Goal: Contribute content: Contribute content

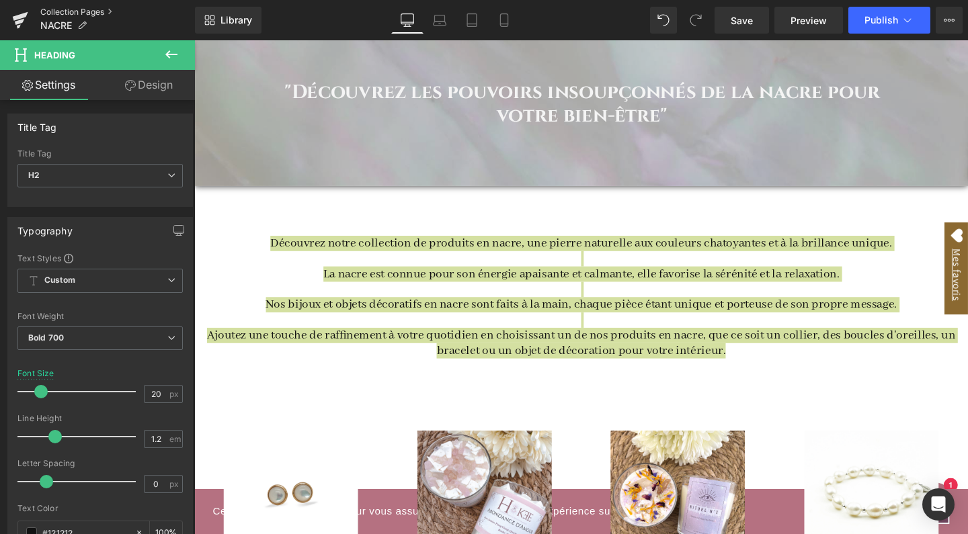
click at [103, 11] on link "Collection Pages" at bounding box center [117, 12] width 155 height 11
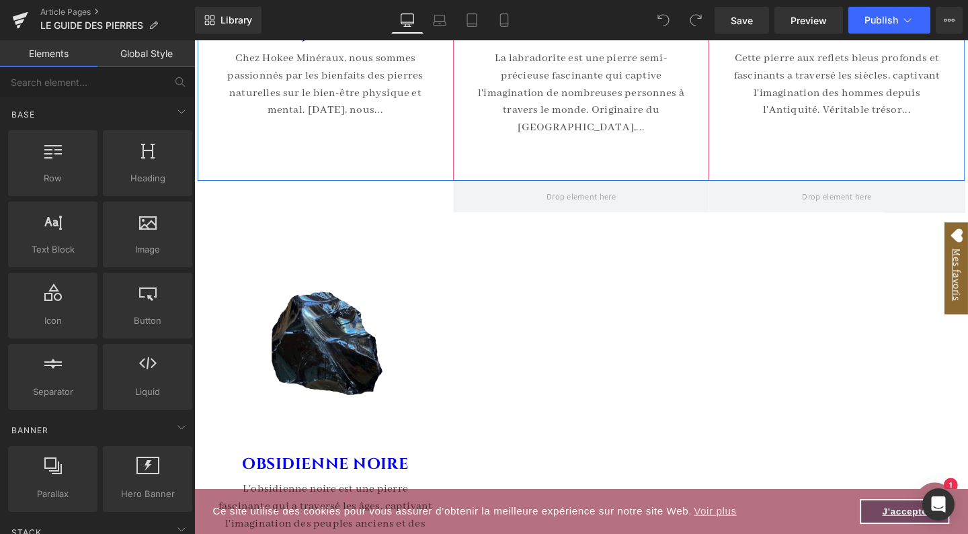
scroll to position [5734, 0]
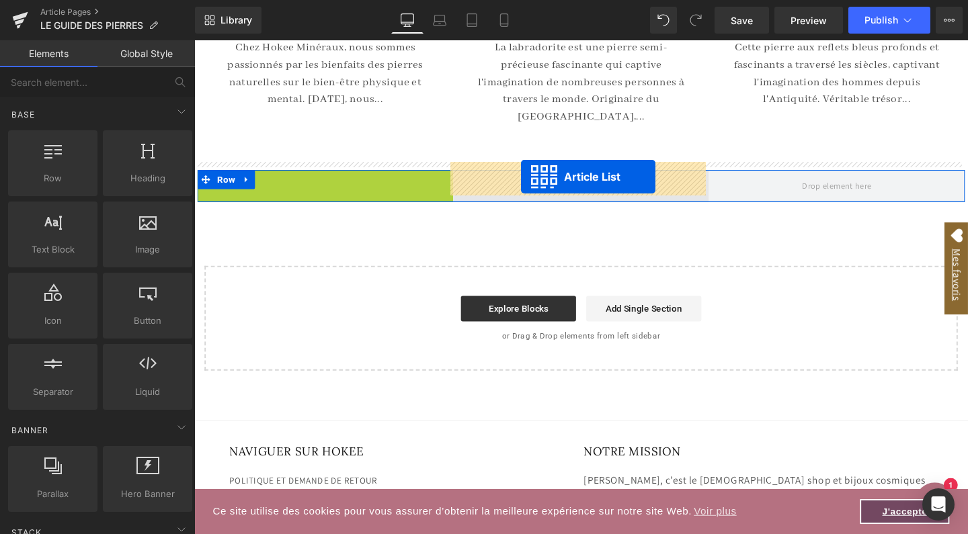
drag, startPoint x: 293, startPoint y: 176, endPoint x: 538, endPoint y: 183, distance: 244.7
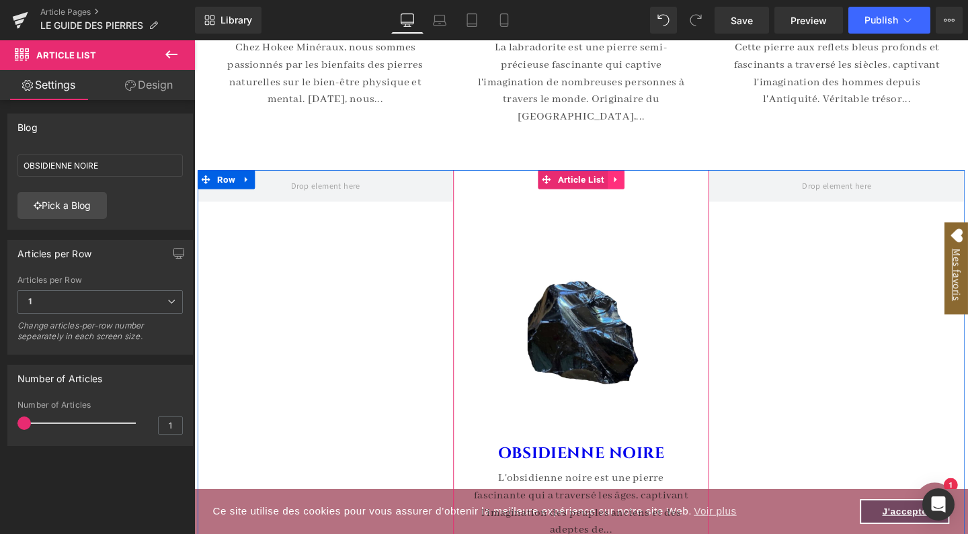
click at [637, 181] on icon at bounding box center [636, 186] width 9 height 10
click at [630, 182] on icon at bounding box center [628, 186] width 9 height 9
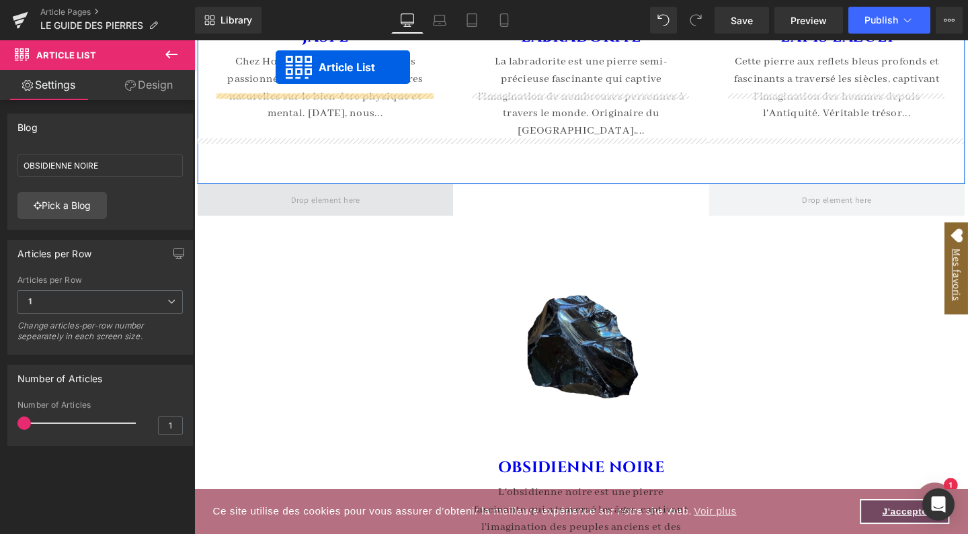
scroll to position [5652, 0]
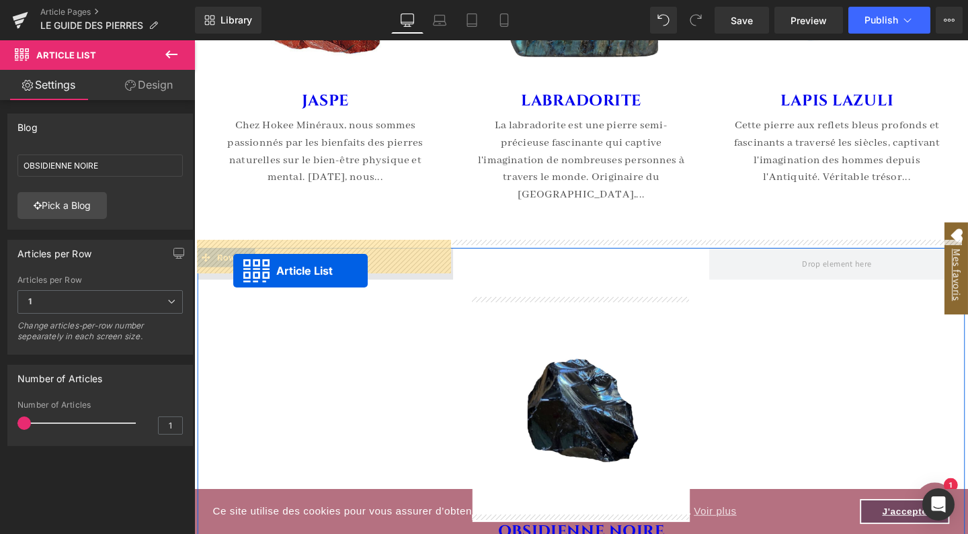
drag, startPoint x: 557, startPoint y: 224, endPoint x: 235, endPoint y: 283, distance: 327.1
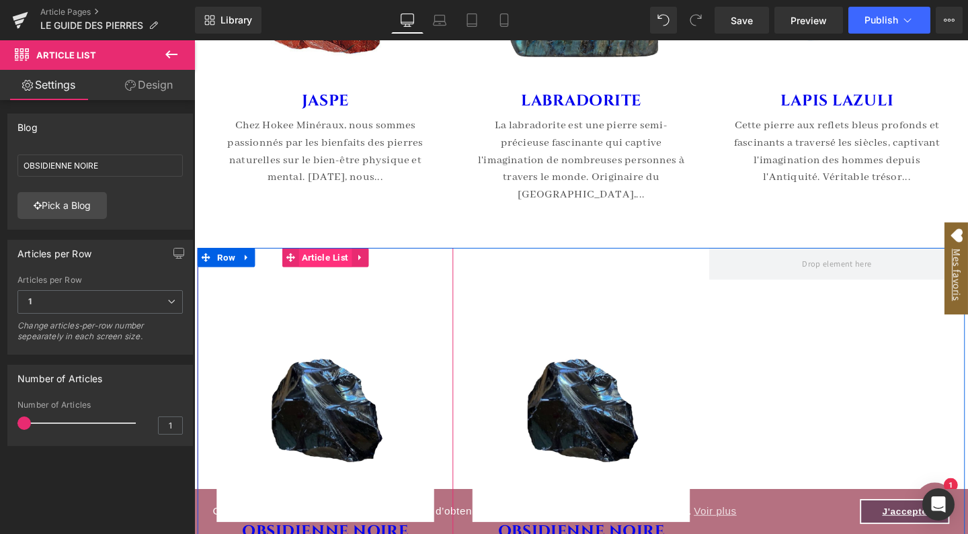
click at [331, 262] on span "Article List" at bounding box center [332, 269] width 56 height 20
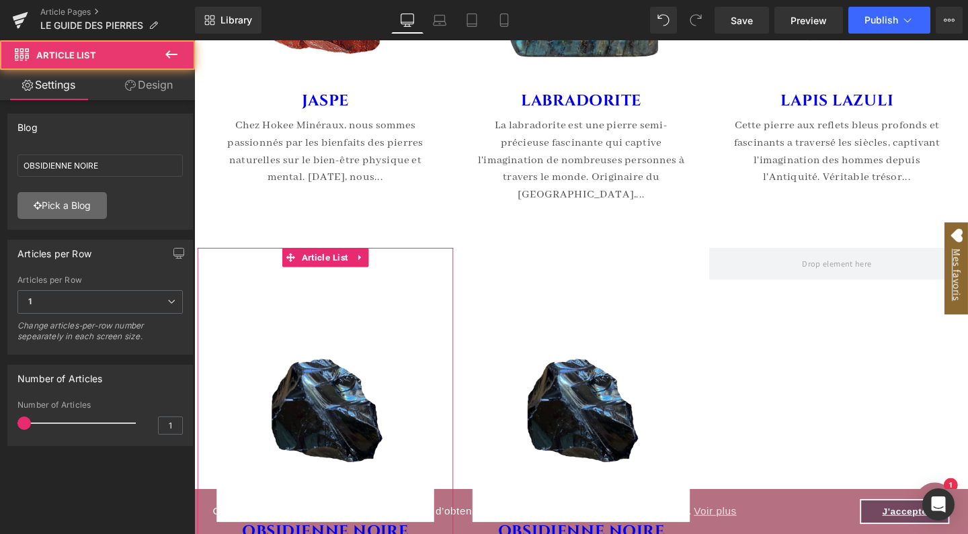
click at [71, 207] on link "Pick a Blog" at bounding box center [61, 205] width 89 height 27
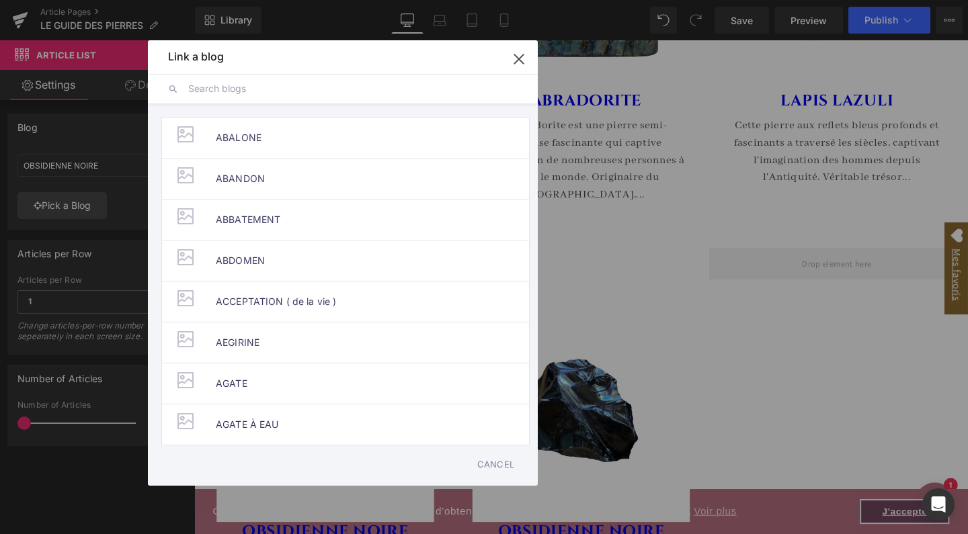
click at [245, 96] on input "text" at bounding box center [352, 89] width 329 height 30
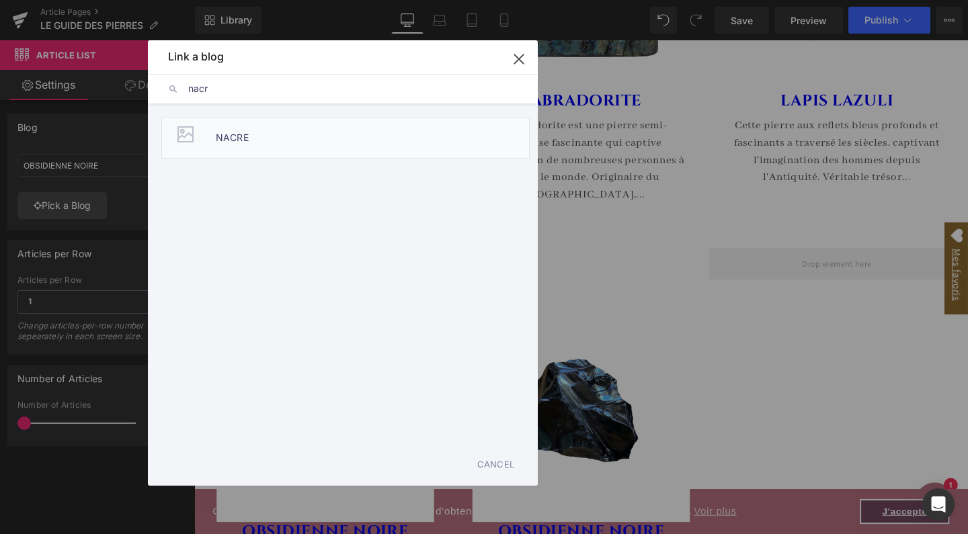
type input "nacr"
click at [276, 146] on li "NACRE" at bounding box center [345, 138] width 368 height 42
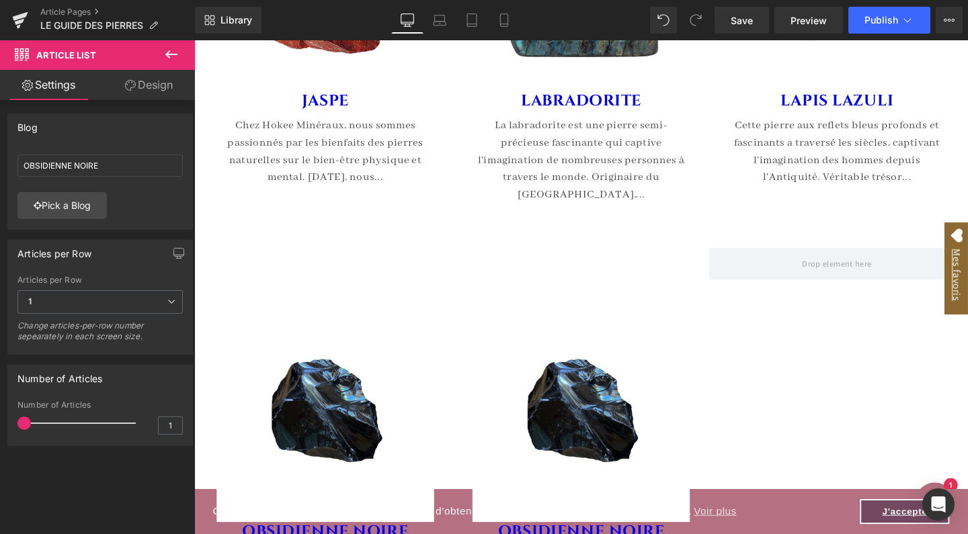
type input "NACRE"
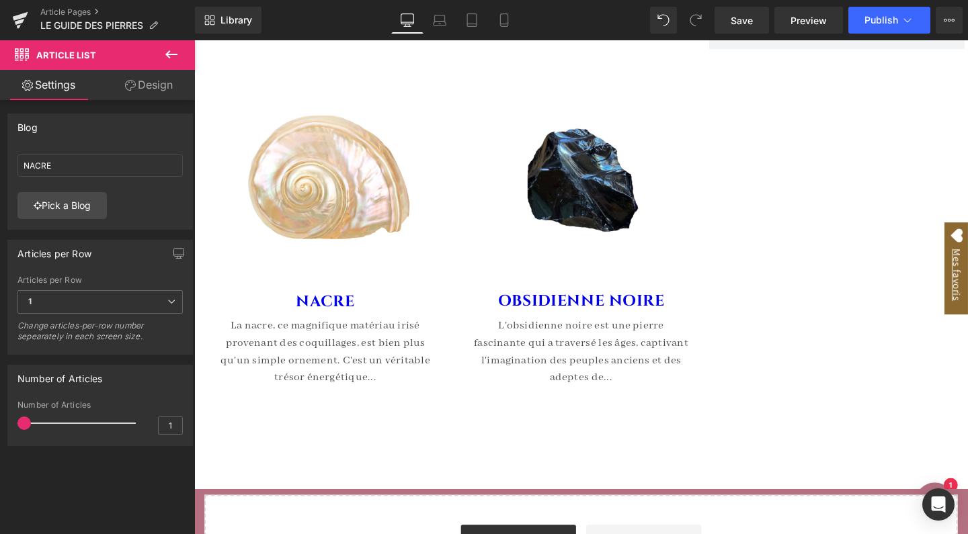
scroll to position [5894, 0]
click at [757, 23] on link "Save" at bounding box center [741, 20] width 54 height 27
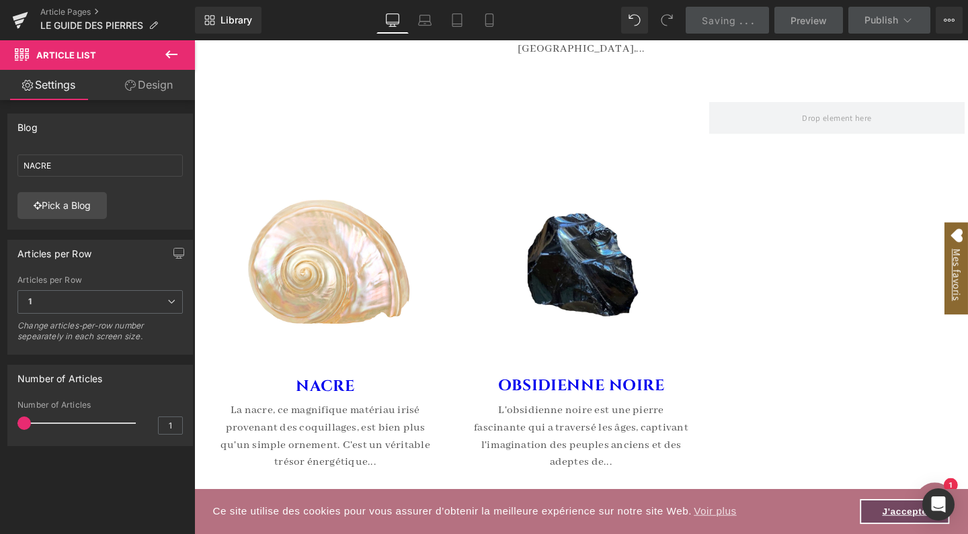
scroll to position [5815, 0]
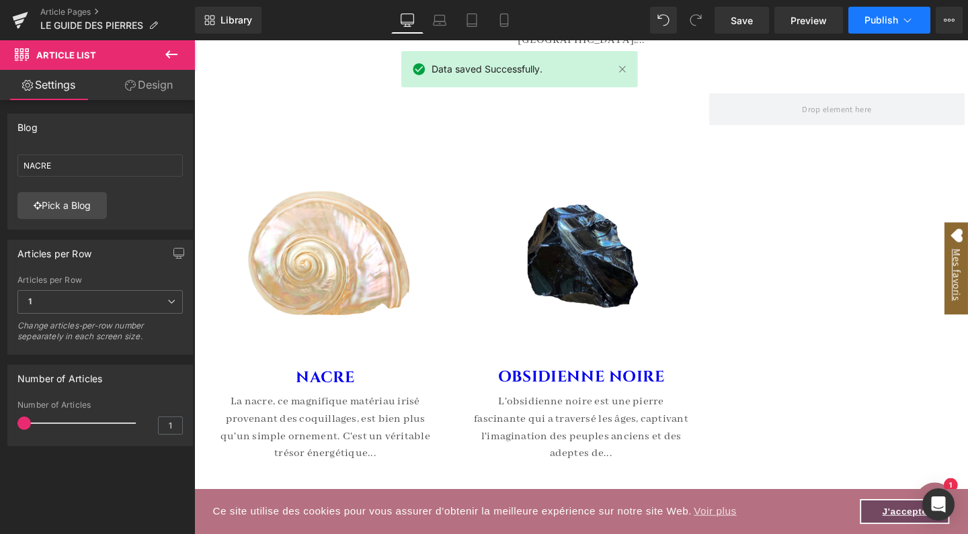
click at [894, 14] on button "Publish" at bounding box center [889, 20] width 82 height 27
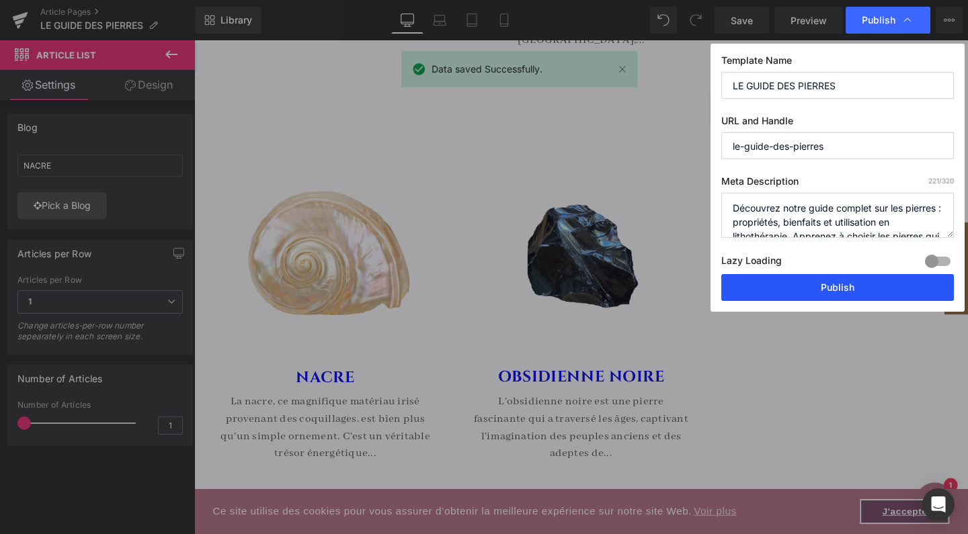
click at [804, 292] on button "Publish" at bounding box center [837, 287] width 233 height 27
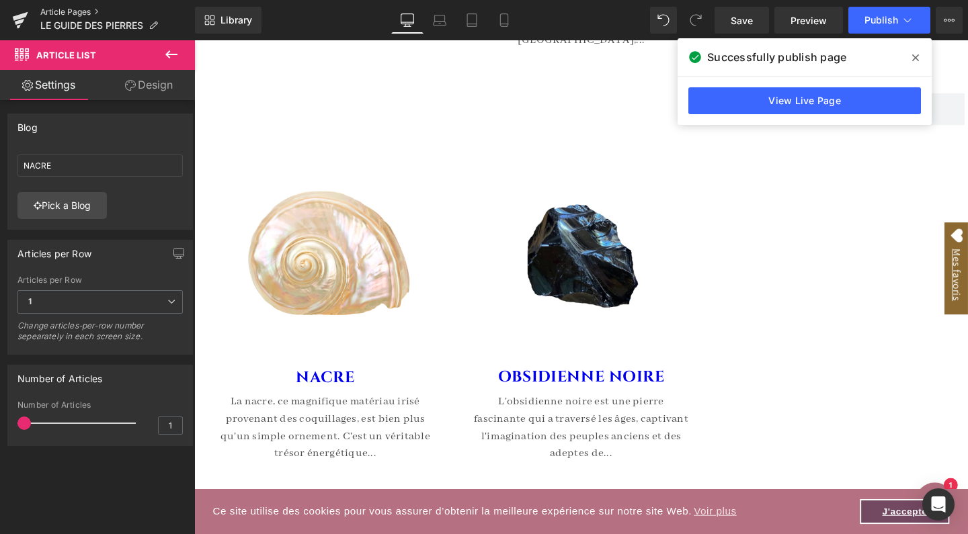
click at [85, 11] on link "Article Pages" at bounding box center [117, 12] width 155 height 11
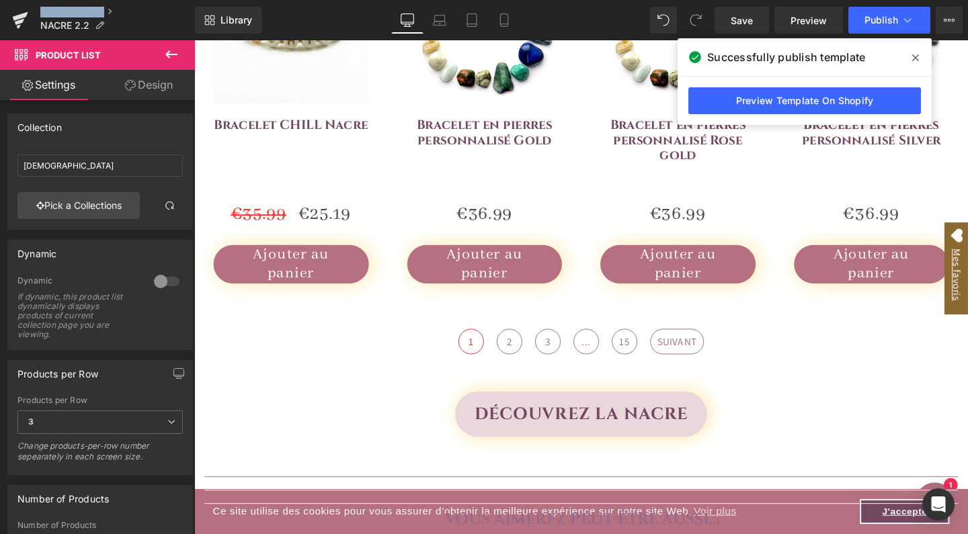
scroll to position [1034, 0]
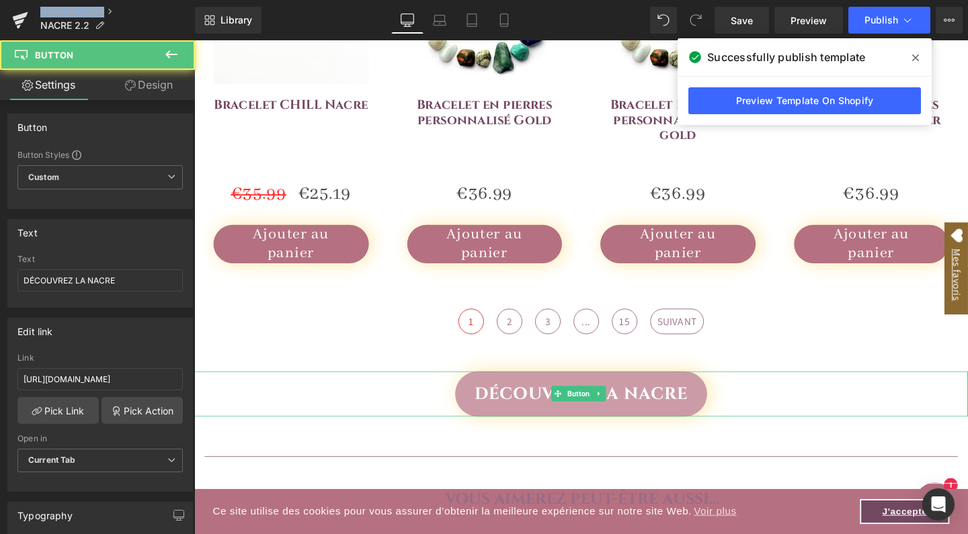
drag, startPoint x: 722, startPoint y: 429, endPoint x: 545, endPoint y: 407, distance: 178.8
click at [545, 407] on link "DÉCOUVREZ LA NACRE" at bounding box center [600, 412] width 265 height 48
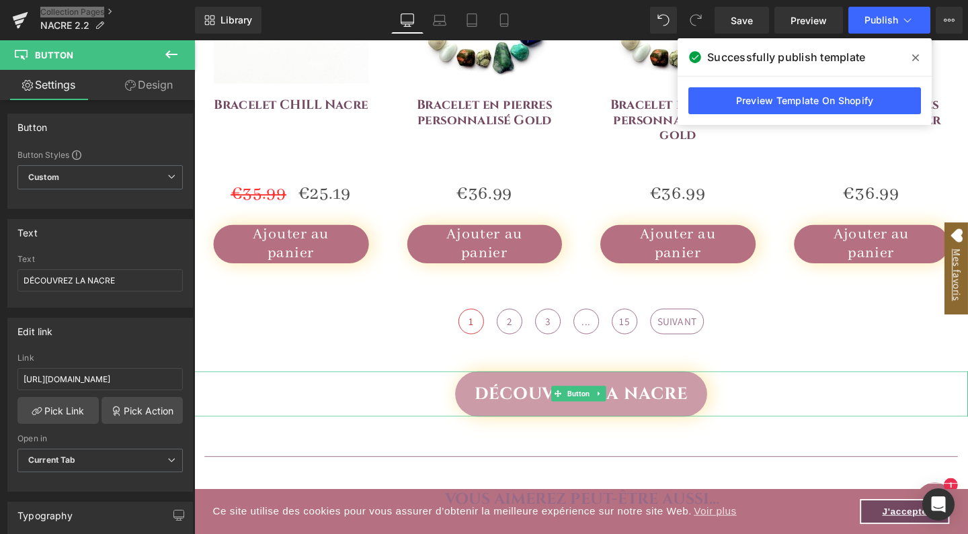
click at [545, 408] on link "DÉCOUVREZ LA NACRE" at bounding box center [600, 412] width 265 height 48
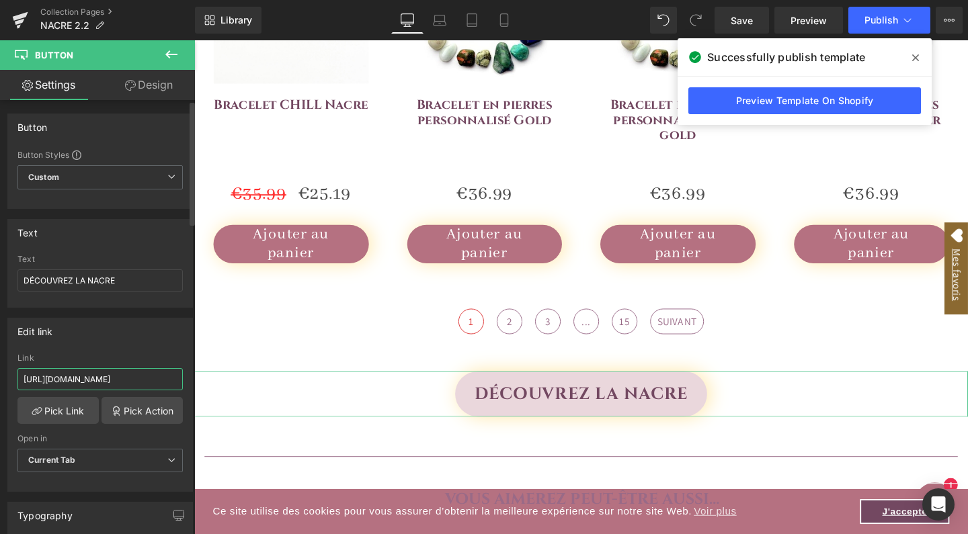
click at [78, 376] on input "https://www.hokeemineraux.com/blogs/lapis-lazuli-bienfaits-et-utilisations/lapi…" at bounding box center [99, 379] width 165 height 22
paste input "nacre/nacre"
type input "https://www.hokeemineraux.com/blogs/nacre/nacre-bienfaits-et-utilisations"
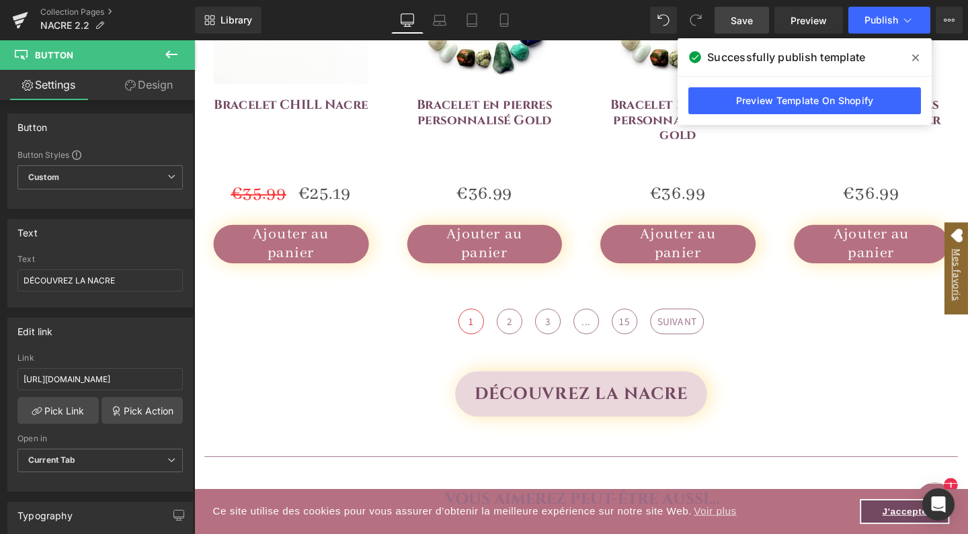
click at [743, 22] on span "Save" at bounding box center [741, 20] width 22 height 14
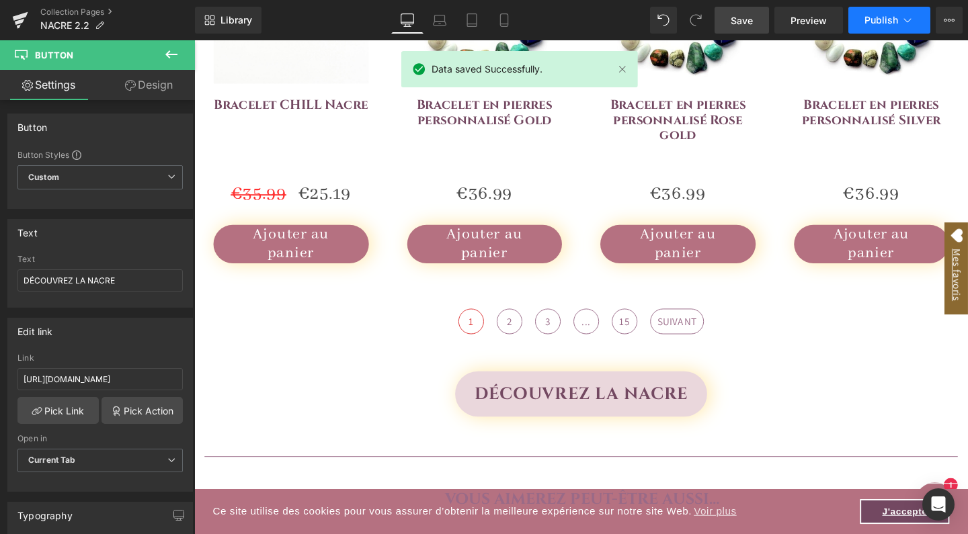
click at [910, 24] on icon at bounding box center [906, 19] width 13 height 13
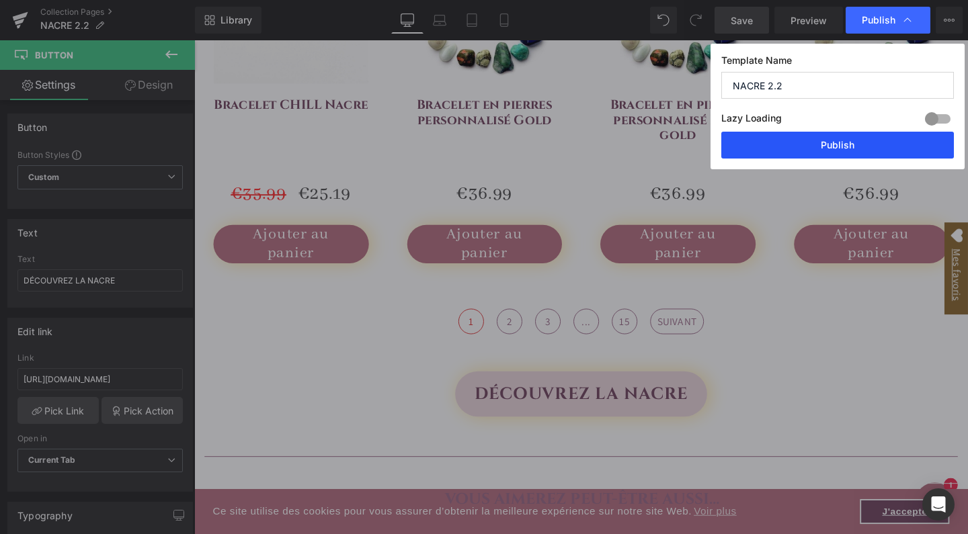
click at [812, 149] on button "Publish" at bounding box center [837, 145] width 233 height 27
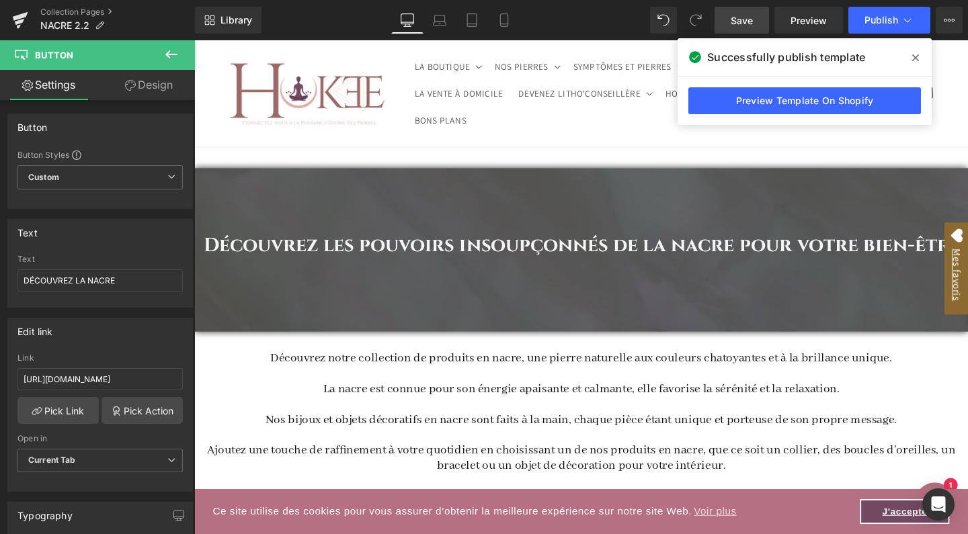
scroll to position [0, 0]
click at [745, 20] on span "Save" at bounding box center [741, 20] width 22 height 14
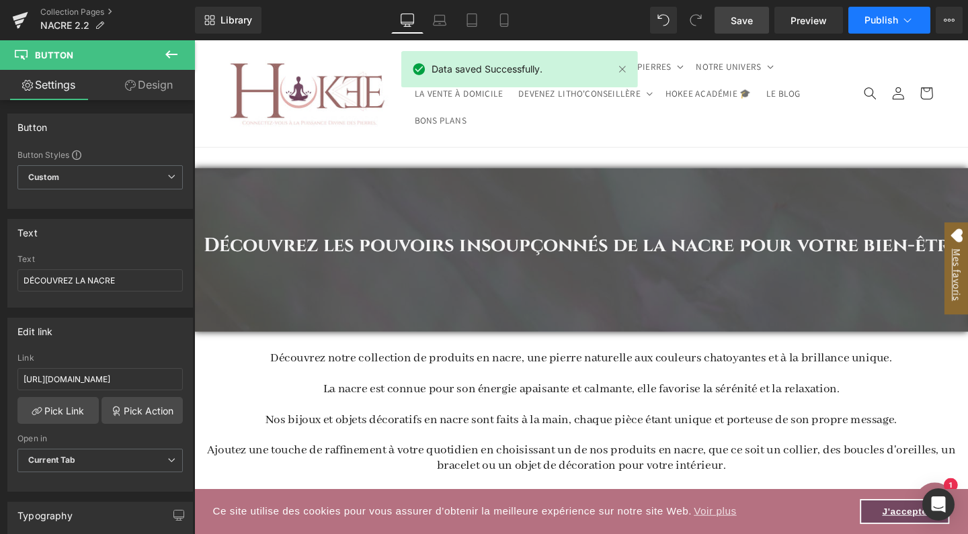
click at [875, 19] on span "Publish" at bounding box center [881, 20] width 34 height 11
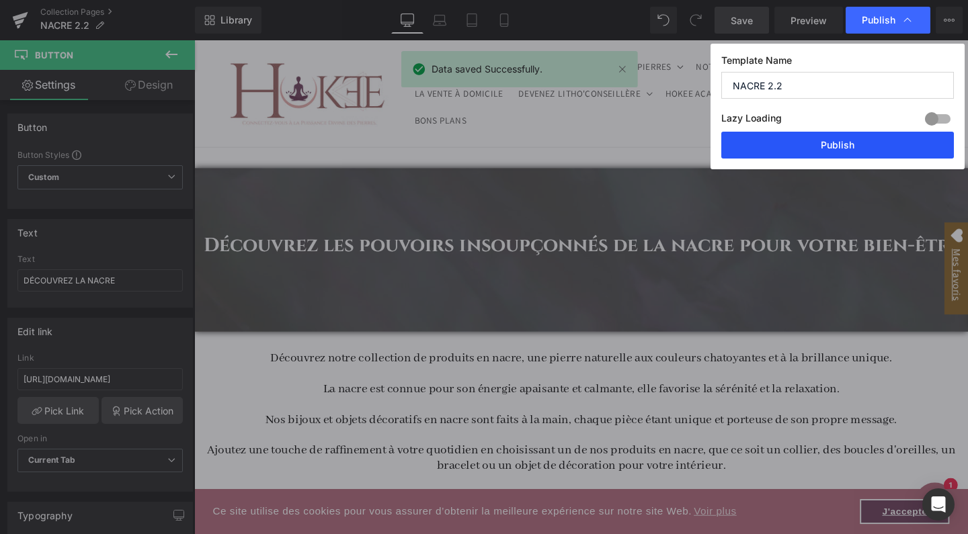
click at [790, 145] on button "Publish" at bounding box center [837, 145] width 233 height 27
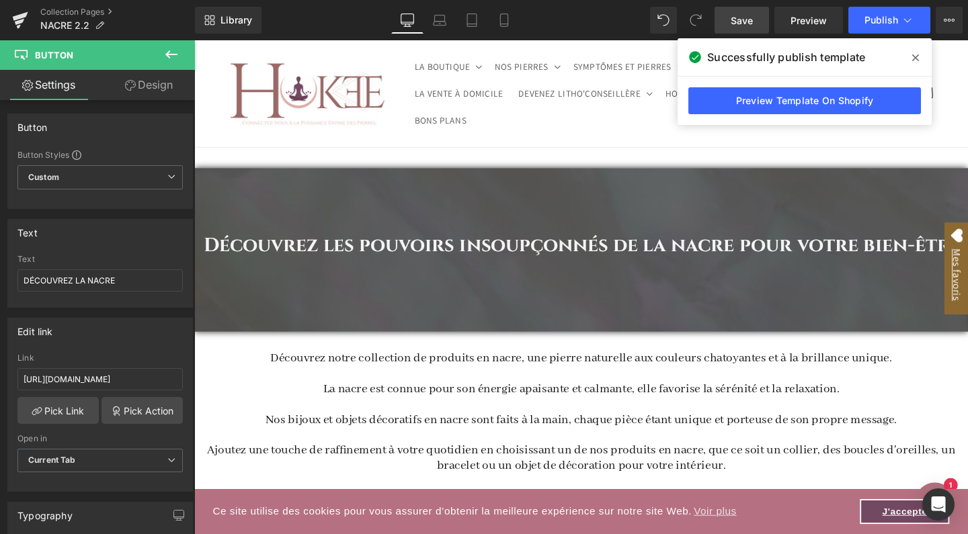
click at [622, 143] on header "LA BOUTIQUE LA BOUTIQUE NOUVEAUTÉS NOS BIJOUX" at bounding box center [601, 96] width 806 height 112
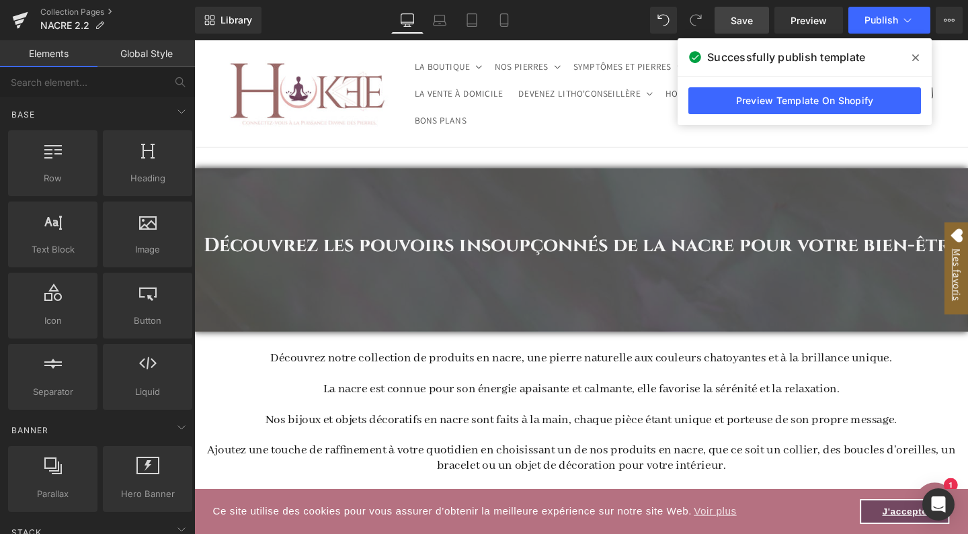
click at [918, 60] on icon at bounding box center [915, 57] width 7 height 7
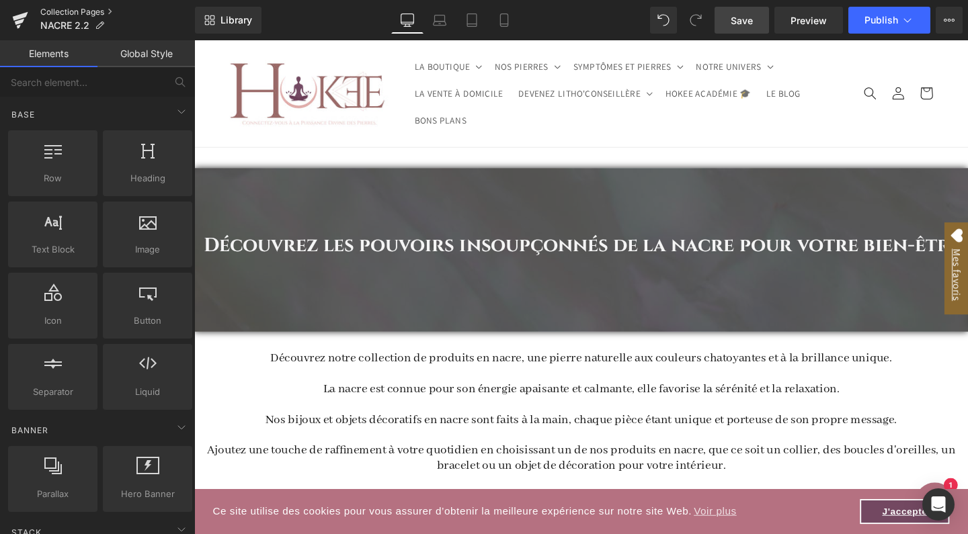
click at [82, 12] on link "Collection Pages" at bounding box center [117, 12] width 155 height 11
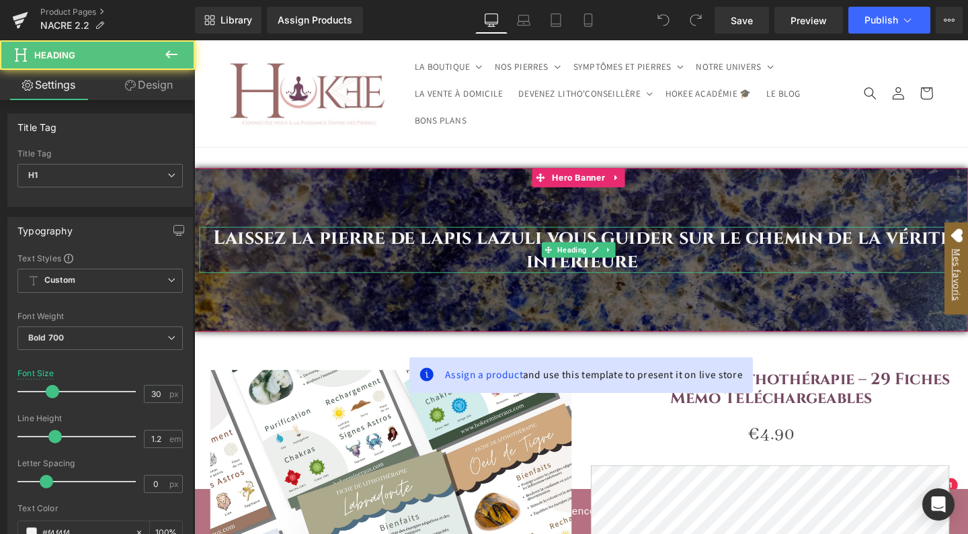
click at [300, 249] on h1 "Laissez la pierre de lapis lazuli vous guider sur le chemin de la vérité intéri…" at bounding box center [602, 261] width 801 height 48
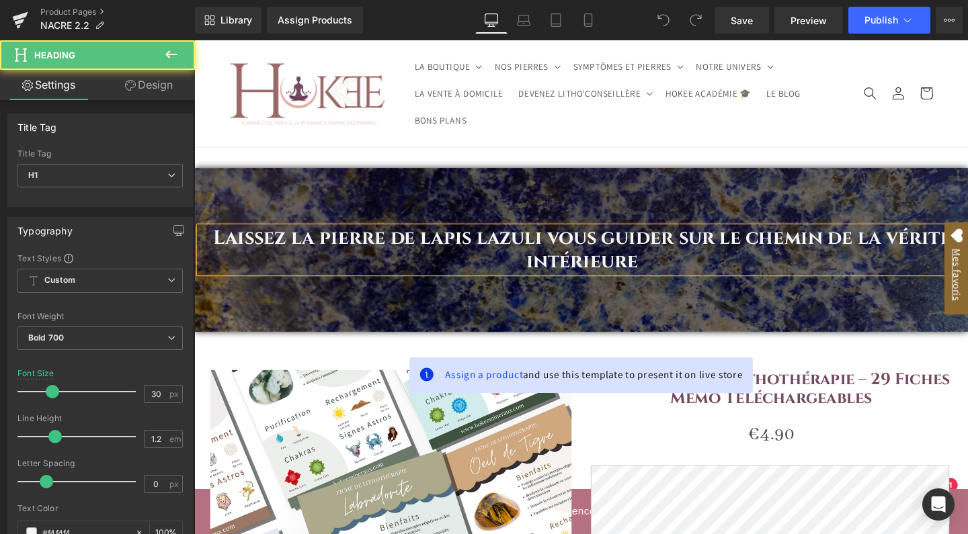
click at [300, 249] on h1 "Laissez la pierre de lapis lazuli vous guider sur le chemin de la vérité intéri…" at bounding box center [602, 261] width 801 height 48
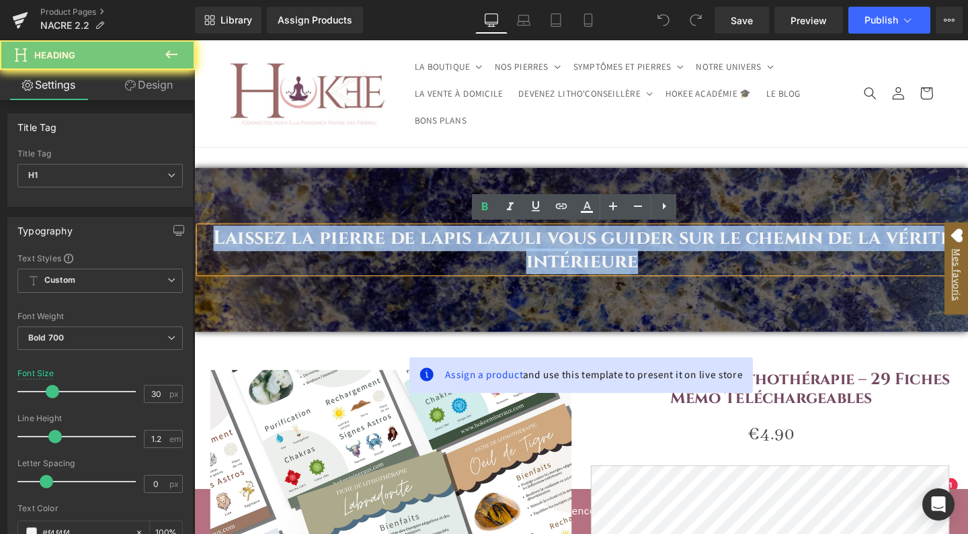
paste div
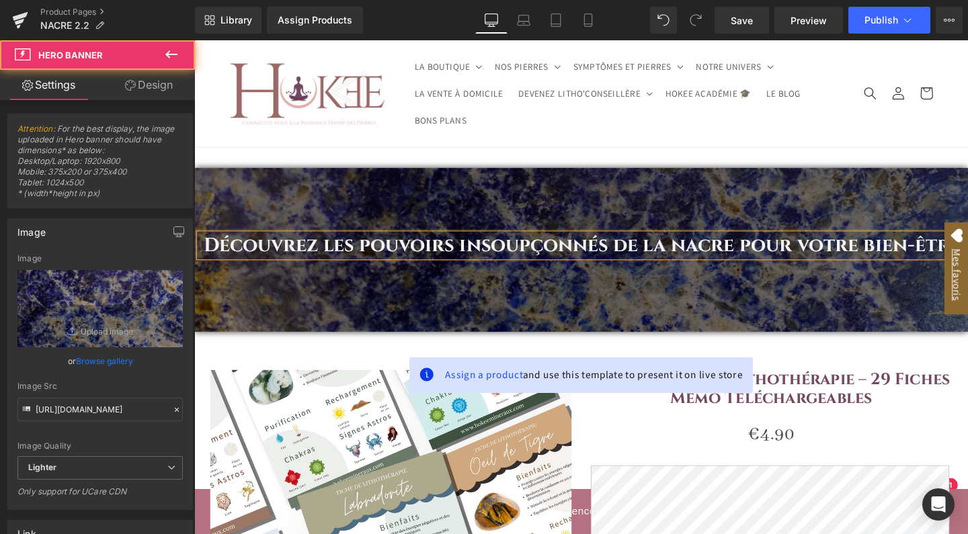
click at [433, 211] on div "Découvrez les pouvoirs insoupçonnés de la nacre pour votre bien-être Heading" at bounding box center [600, 261] width 813 height 172
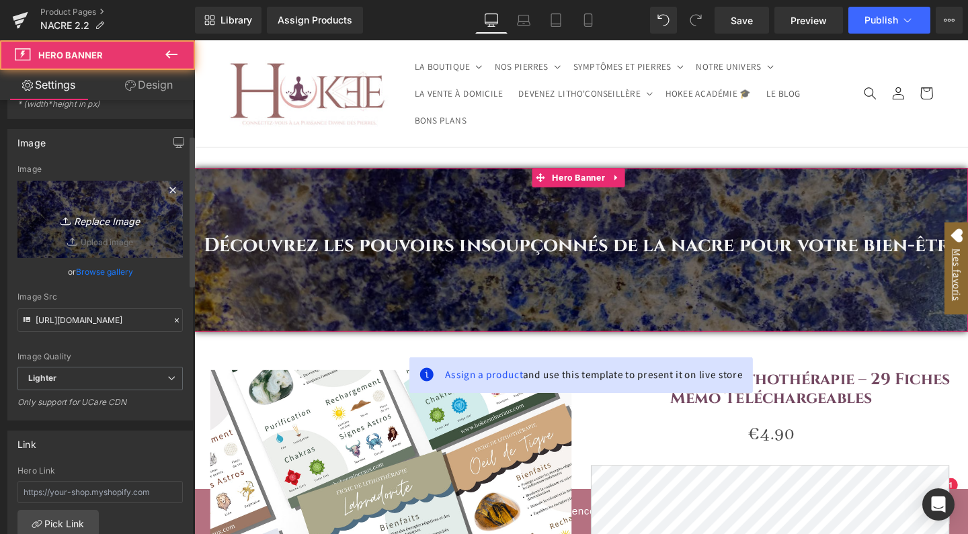
scroll to position [115, 0]
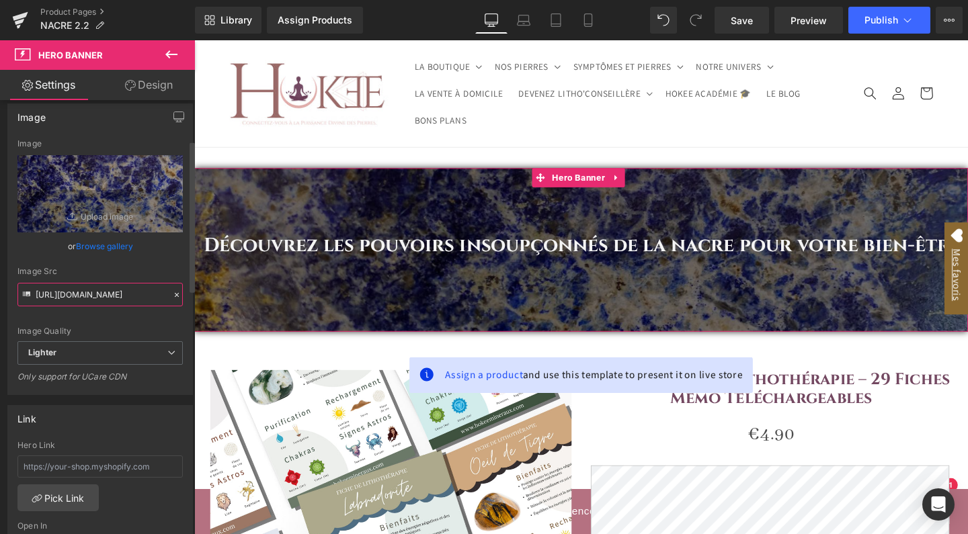
click at [92, 298] on input "https://ucarecdn.com/1399339c-b339-4516-bdee-f9124b880996/-/format/auto/-/previ…" at bounding box center [99, 295] width 165 height 24
type input "https://ucarecdn.com/c7854ea6-0559-45ea-a39e-594144269c92/-/format/auto/-/previ…"
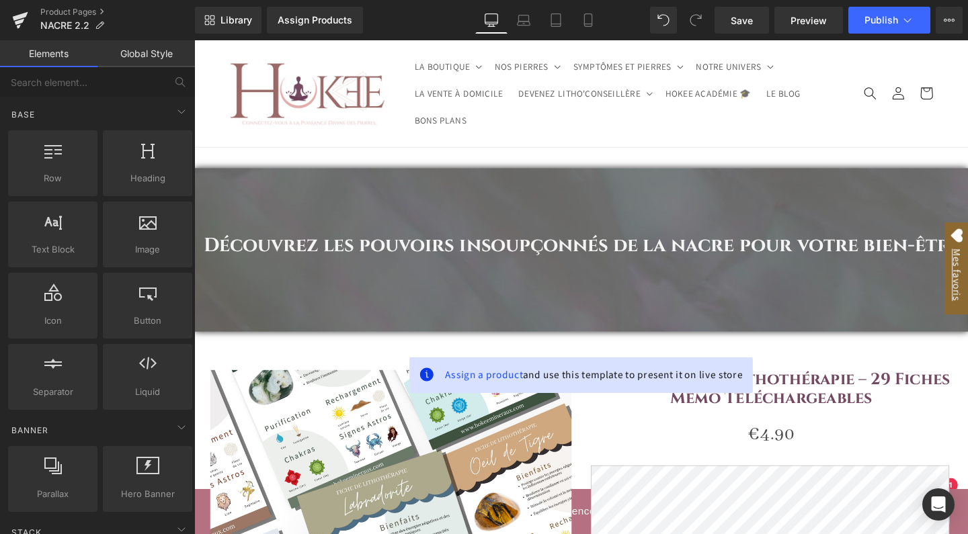
scroll to position [0, 0]
click at [747, 22] on span "Save" at bounding box center [741, 20] width 22 height 14
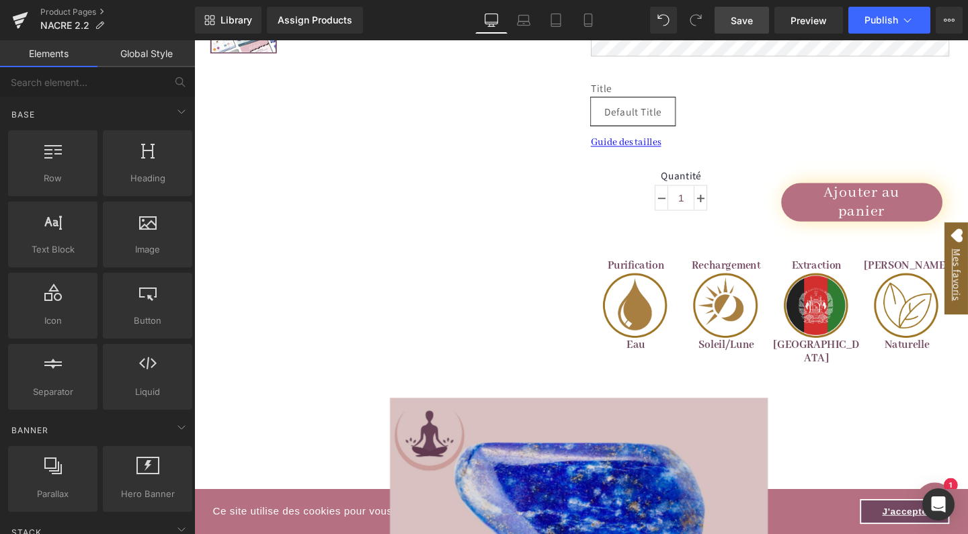
scroll to position [793, 0]
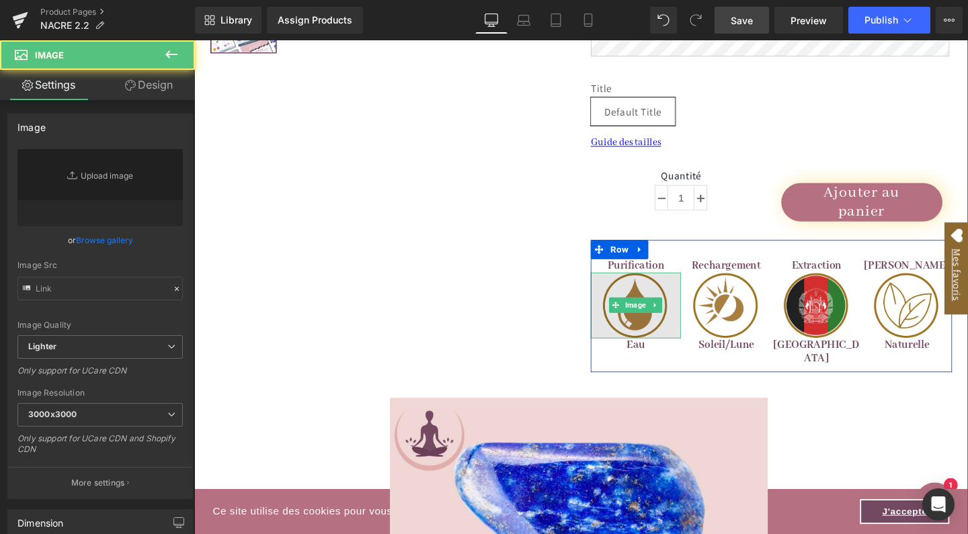
drag, startPoint x: 657, startPoint y: 304, endPoint x: 325, endPoint y: 309, distance: 331.3
click at [657, 304] on img at bounding box center [658, 318] width 95 height 69
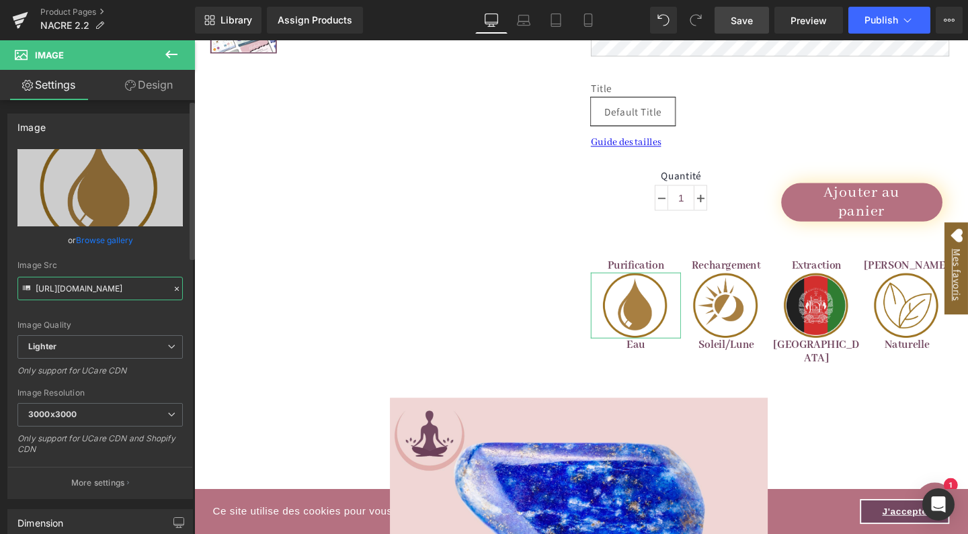
click at [105, 282] on input "https://ucarecdn.com/1e01470e-d638-4d65-9bec-65e4b812edb2/-/format/auto/-/previ…" at bounding box center [99, 289] width 165 height 24
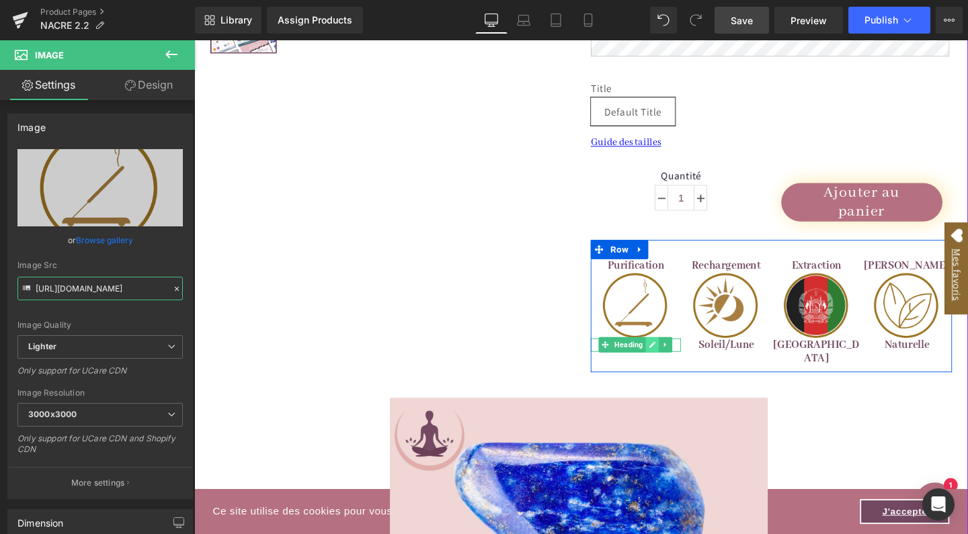
type input "https://ucarecdn.com/d32326e0-645a-4cfb-8f67-6cd18483f871/-/format/auto/-/previ…"
click at [675, 357] on icon at bounding box center [676, 360] width 7 height 7
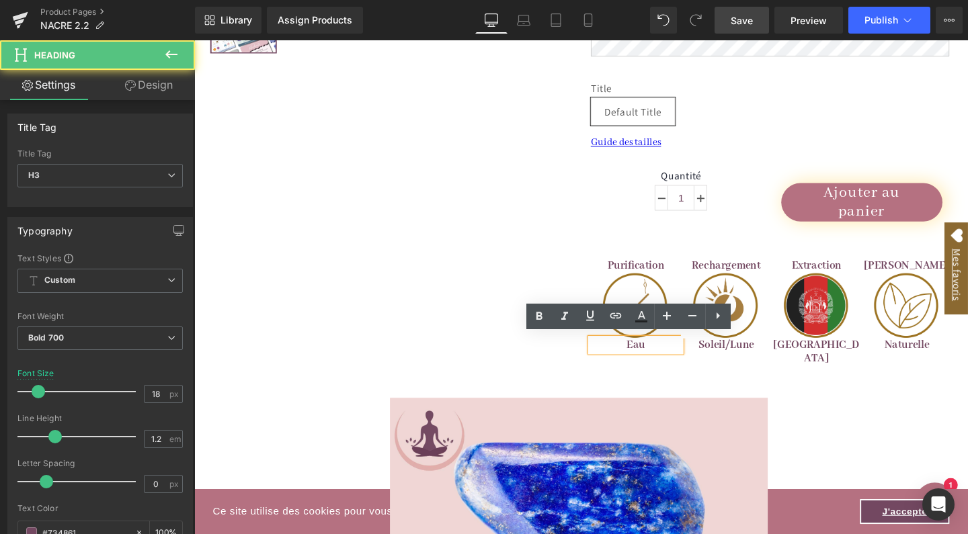
click at [652, 356] on h3 "Eau" at bounding box center [658, 360] width 95 height 15
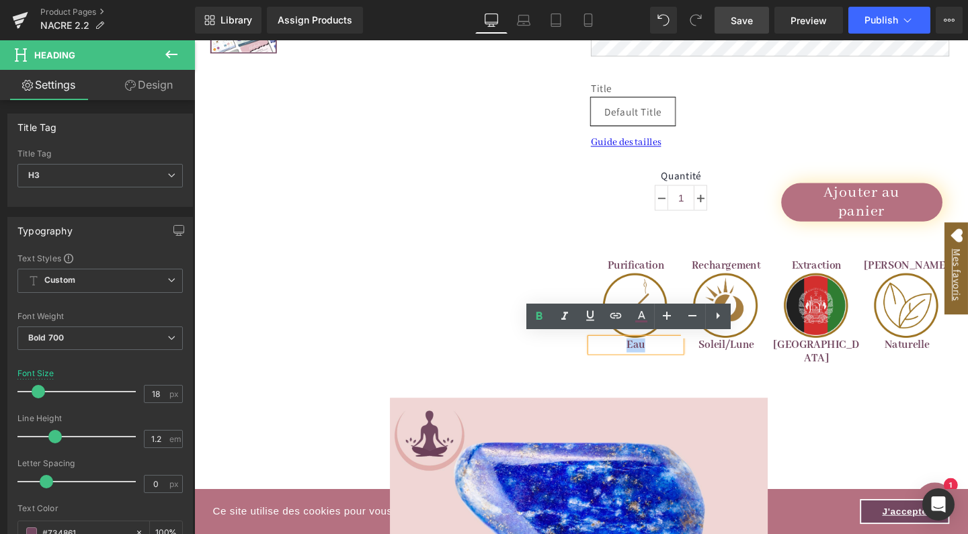
paste div
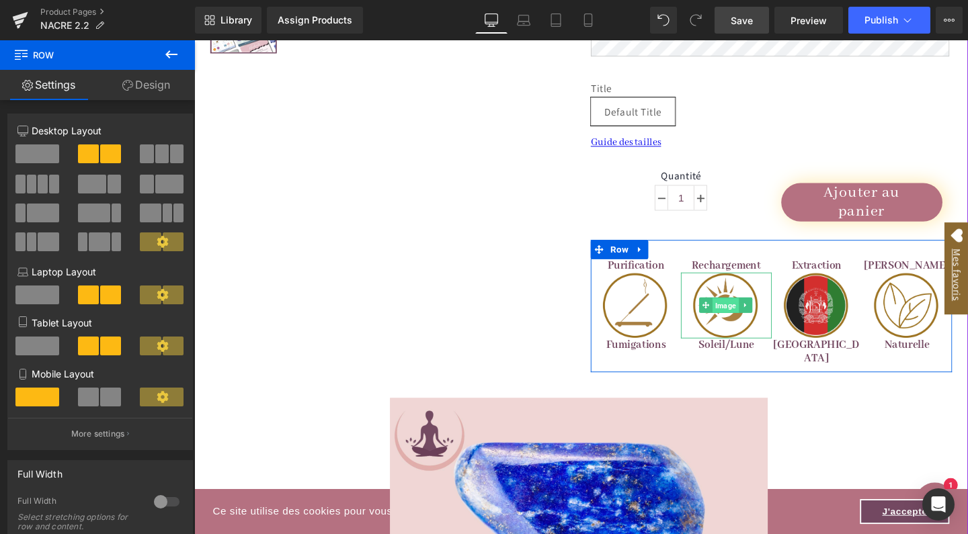
click at [750, 319] on span "Image" at bounding box center [753, 319] width 28 height 16
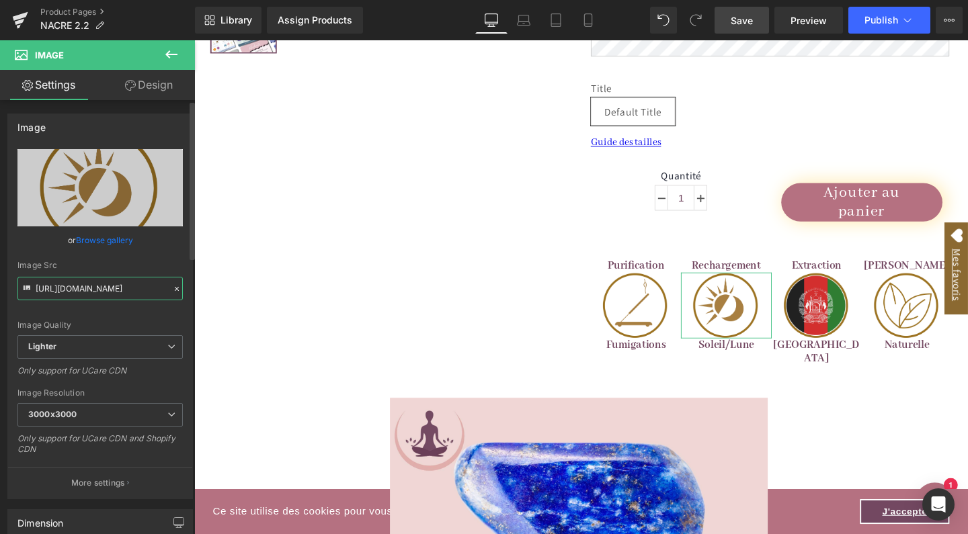
click at [94, 291] on input "https://ucarecdn.com/6acc9494-f58f-4a11-8593-100d373fd2c5/-/format/auto/-/previ…" at bounding box center [99, 289] width 165 height 24
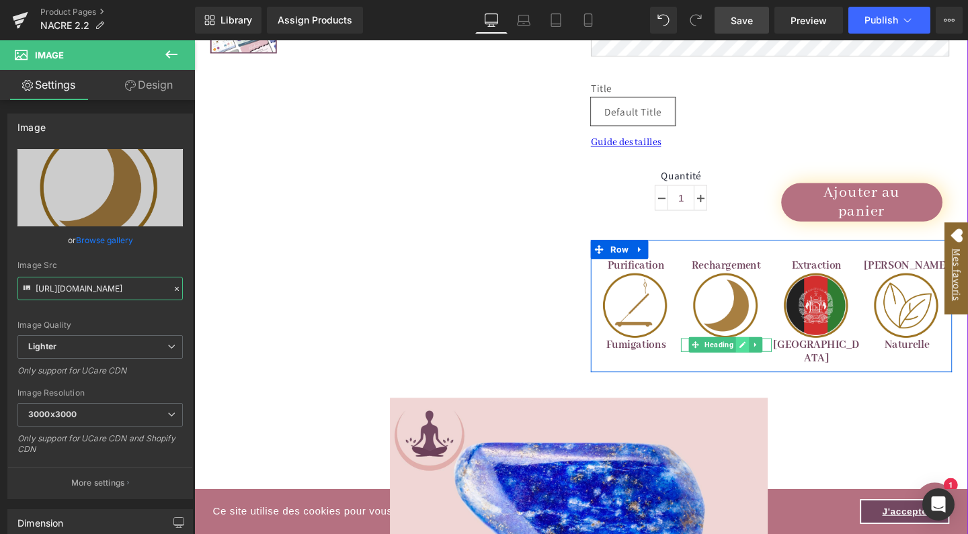
type input "https://ucarecdn.com/3f233962-cdba-474b-86c3-2558b8870065/-/format/auto/-/previ…"
click at [767, 358] on icon at bounding box center [770, 360] width 7 height 8
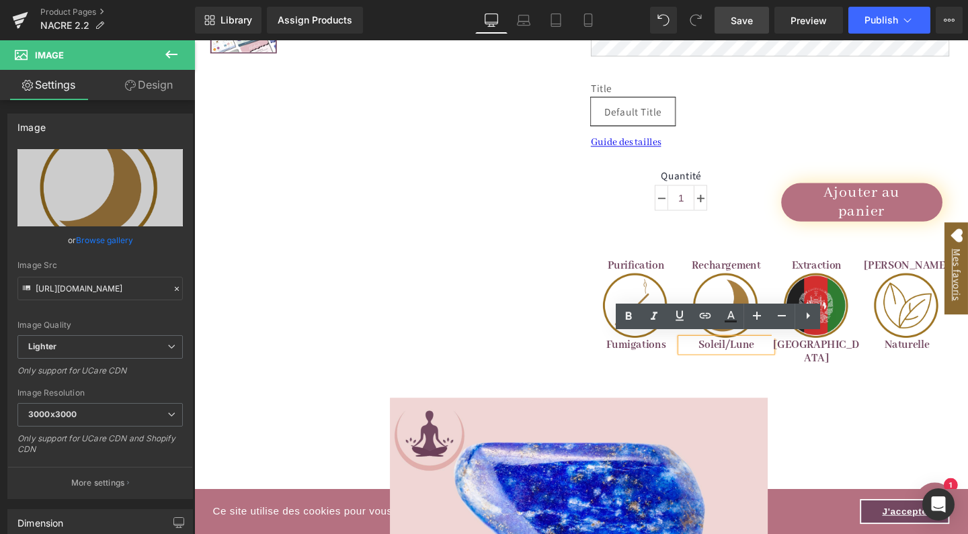
click at [755, 357] on h3 "Soleil/Lune" at bounding box center [753, 360] width 95 height 15
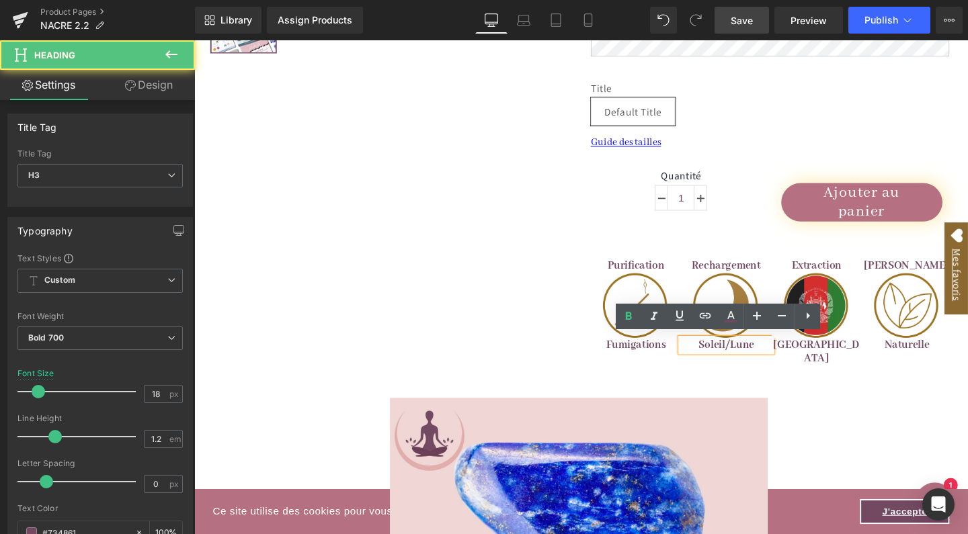
click at [755, 357] on h3 "Soleil/Lune" at bounding box center [753, 360] width 95 height 15
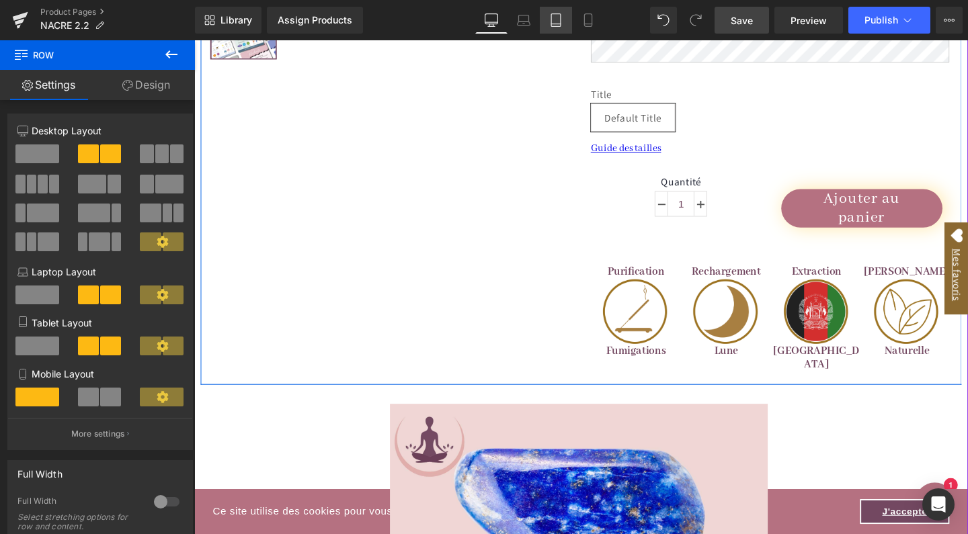
scroll to position [796, 0]
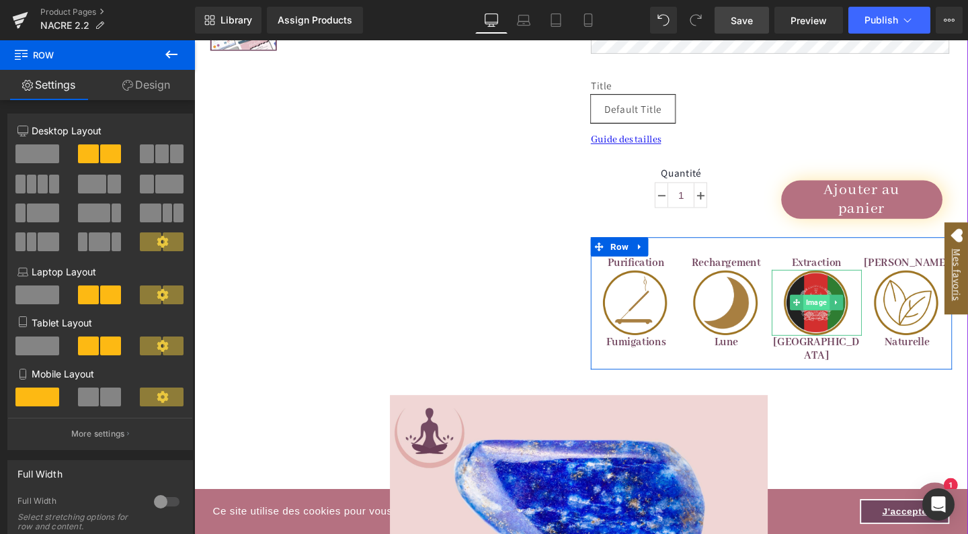
click at [847, 312] on span "Image" at bounding box center [848, 316] width 28 height 16
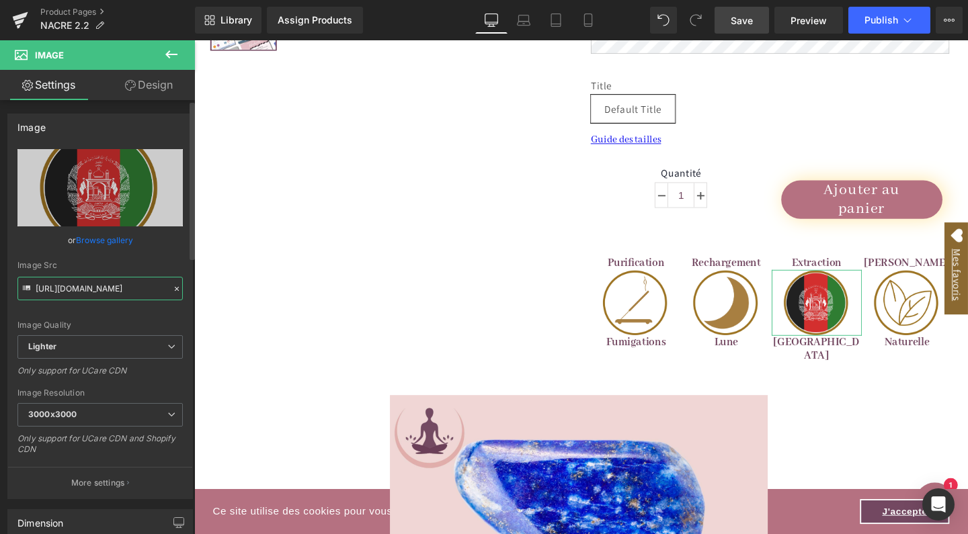
click at [76, 289] on input "https://ucarecdn.com/a40f40d7-be8a-4ca1-95ac-b25e5c57ac57/-/format/auto/-/previ…" at bounding box center [99, 289] width 165 height 24
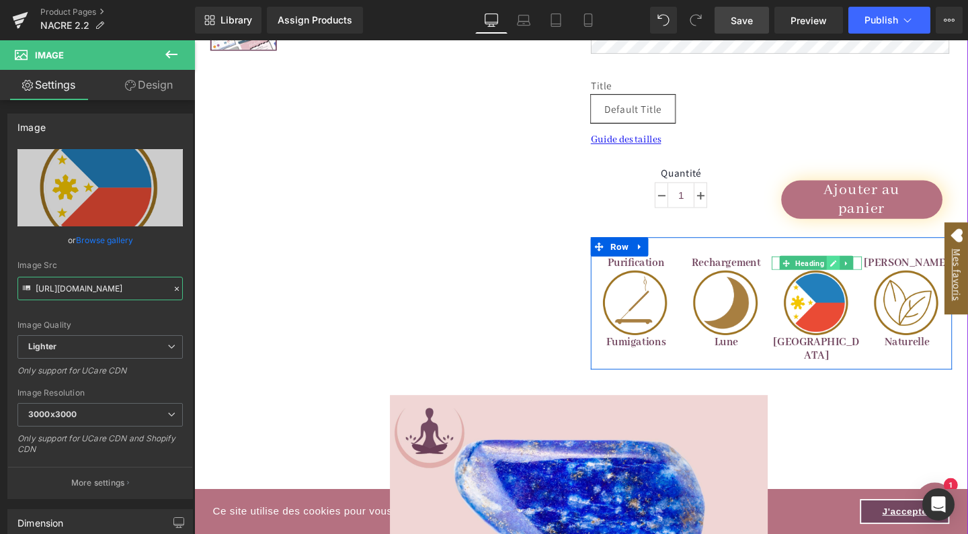
type input "https://ucarecdn.com/4bdf728d-0c73-43f1-b140-b78fb375f45a/-/format/auto/-/previ…"
drag, startPoint x: 865, startPoint y: 269, endPoint x: 222, endPoint y: 437, distance: 664.5
click at [865, 271] on icon at bounding box center [864, 275] width 7 height 8
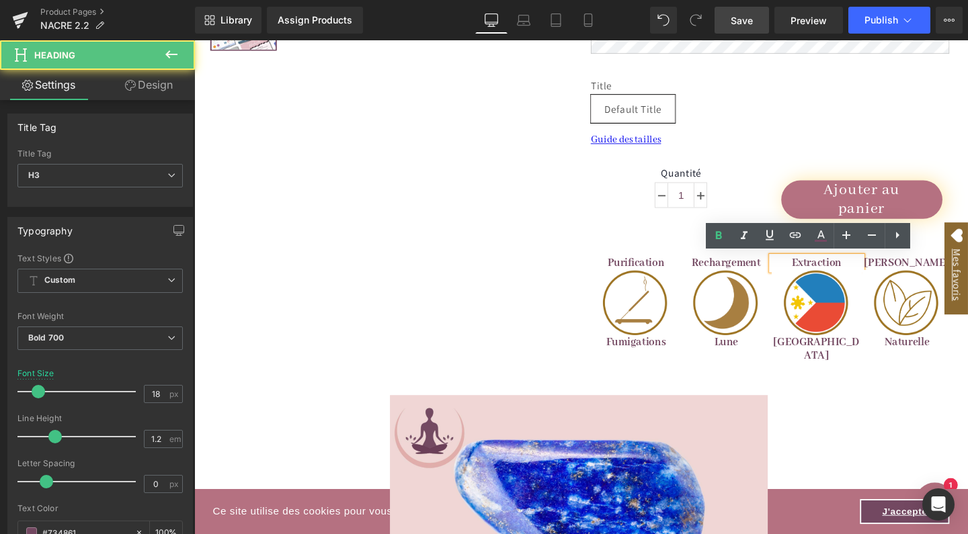
click at [848, 271] on h3 "Extraction" at bounding box center [848, 274] width 95 height 15
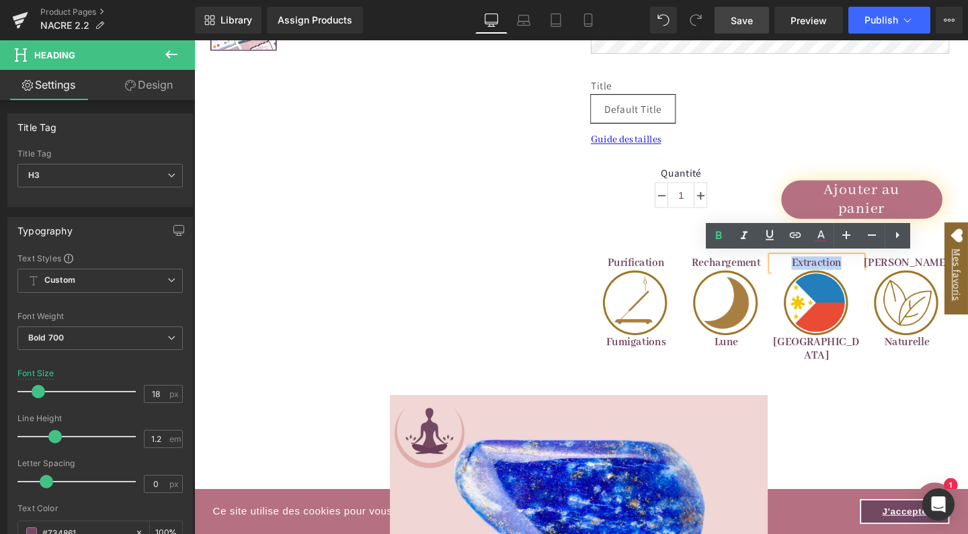
paste div
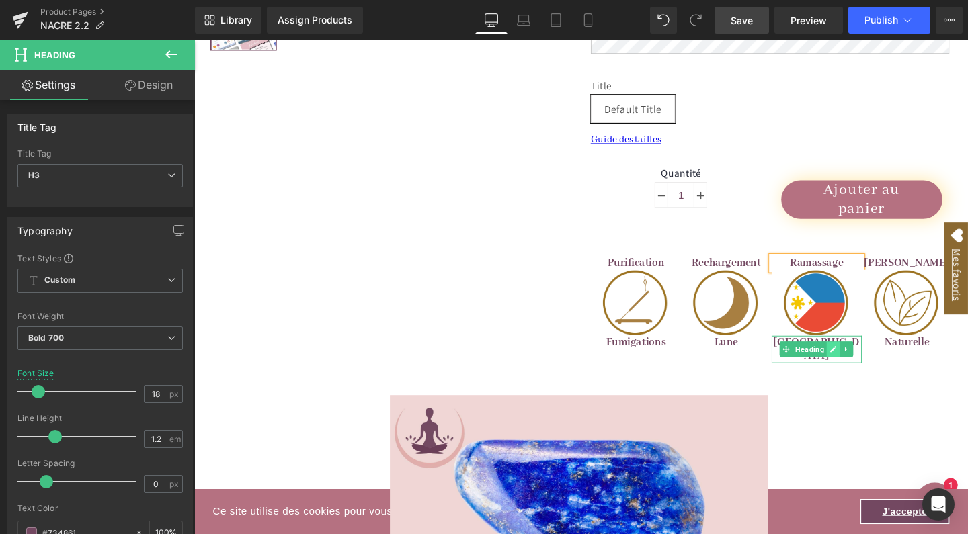
click at [862, 362] on icon at bounding box center [865, 365] width 7 height 7
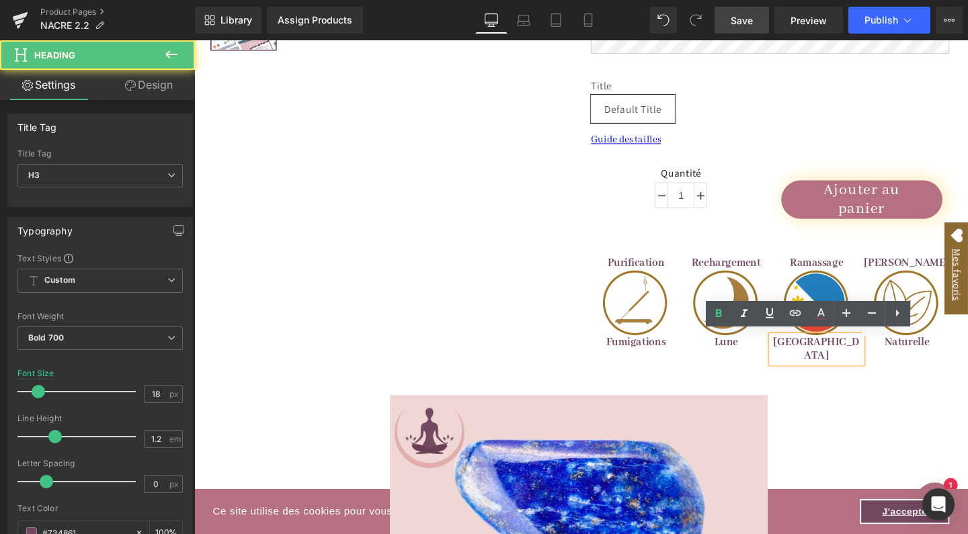
click at [853, 355] on h3 "Afghanistan" at bounding box center [848, 365] width 95 height 29
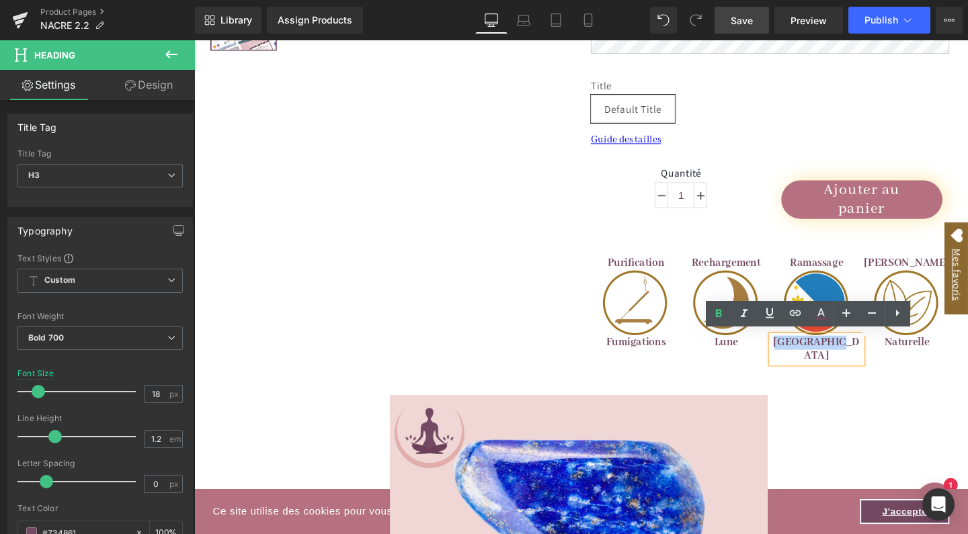
paste div
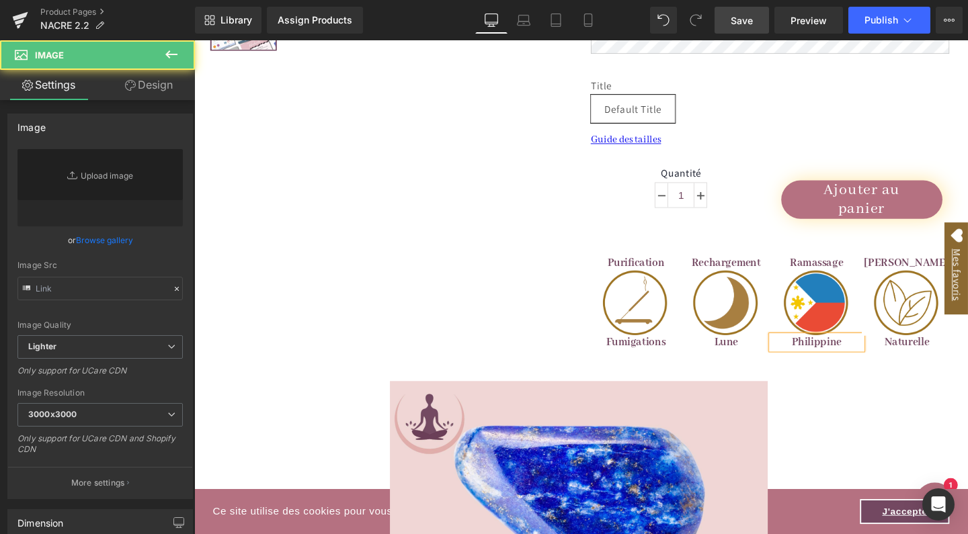
type input "https://ucarecdn.com/0f64484f-5019-4784-bd56-0bc7c2901f5a/-/format/auto/-/previ…"
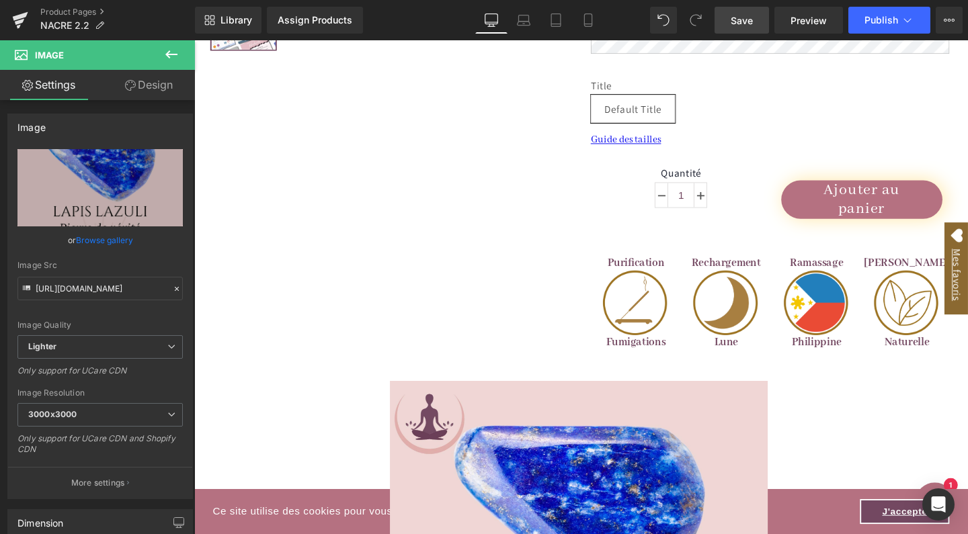
click at [741, 19] on span "Save" at bounding box center [741, 20] width 22 height 14
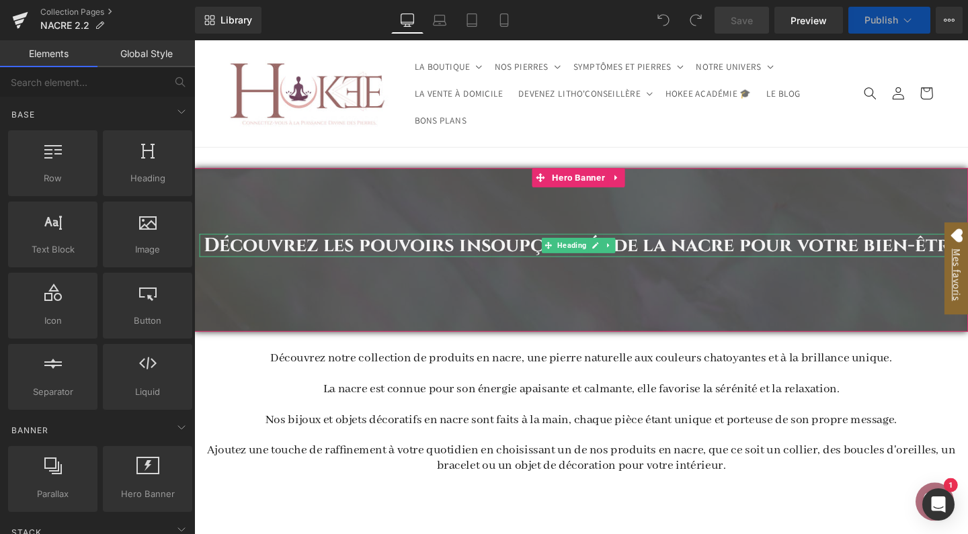
click at [251, 245] on h1 "Découvrez les pouvoirs insoupçonnés de la nacre pour votre bien-être" at bounding box center [602, 256] width 801 height 24
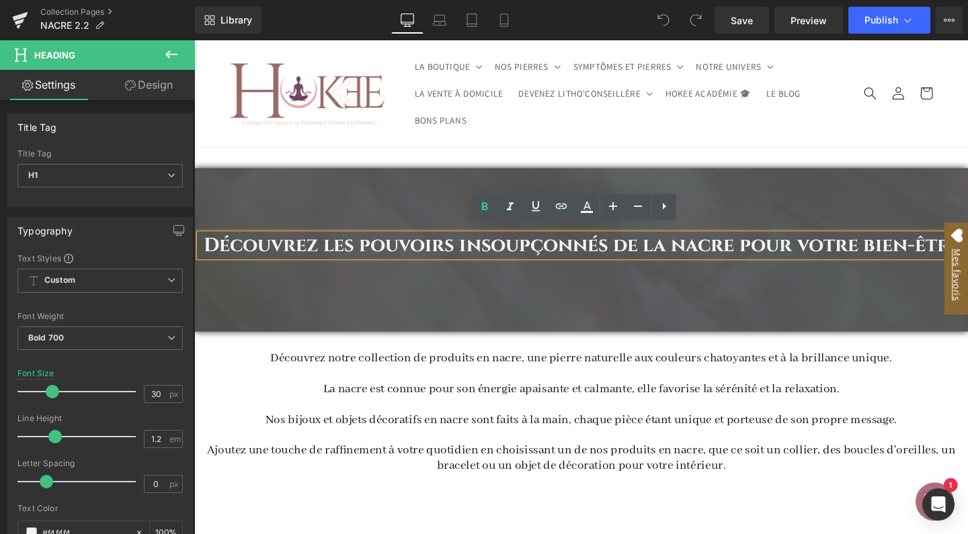
click at [251, 245] on h1 "Découvrez les pouvoirs insoupçonnés de la nacre pour votre bien-être" at bounding box center [602, 256] width 801 height 24
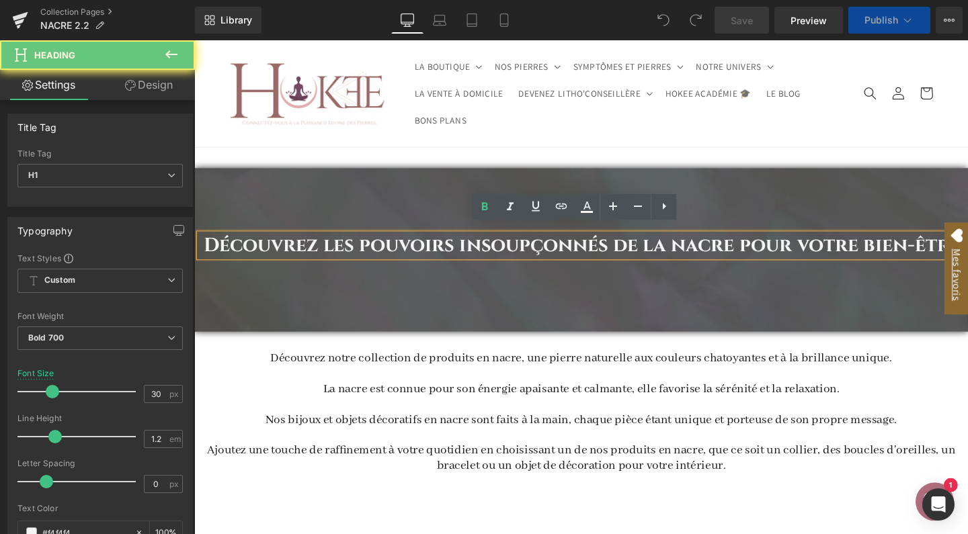
click at [250, 244] on h1 "Découvrez les pouvoirs insoupçonnés de la nacre pour votre bien-être" at bounding box center [602, 256] width 801 height 24
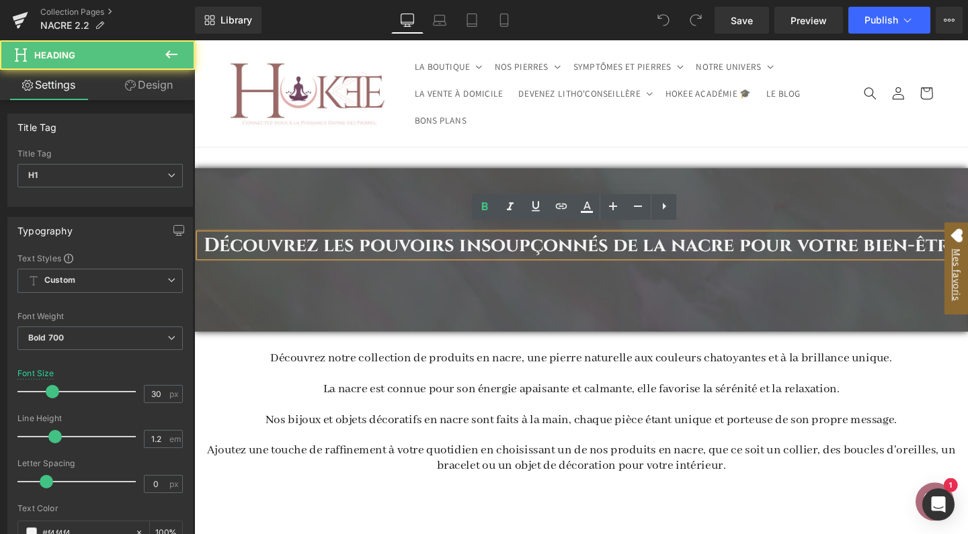
click at [250, 244] on h1 "Découvrez les pouvoirs insoupçonnés de la nacre pour votre bien-être" at bounding box center [602, 256] width 801 height 24
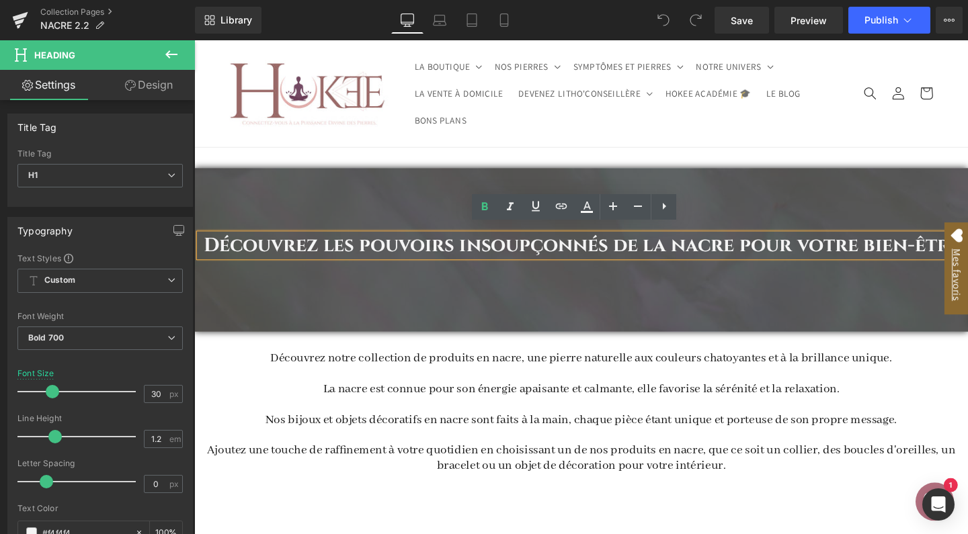
click at [251, 244] on h1 "Découvrez les pouvoirs insoupçonnés de la nacre pour votre bien-être" at bounding box center [602, 256] width 801 height 24
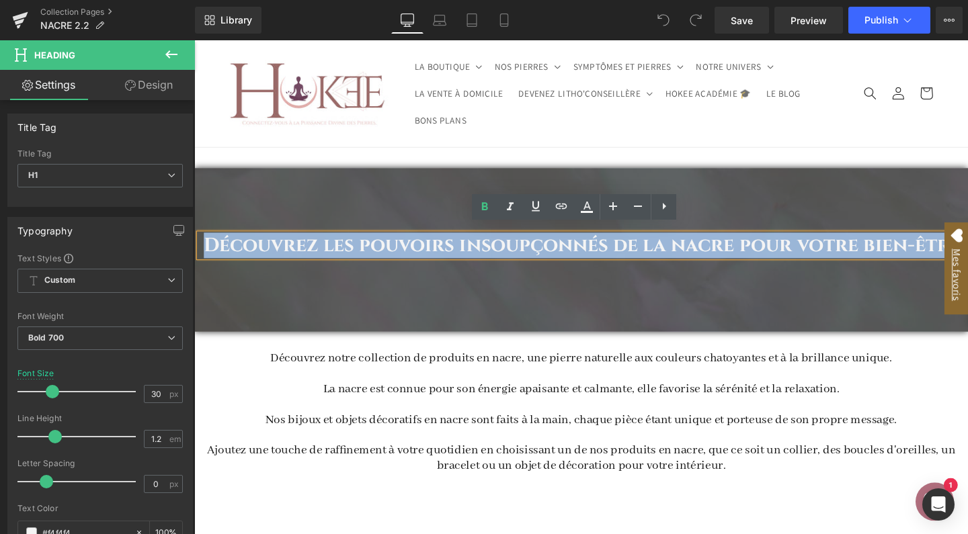
drag, startPoint x: 240, startPoint y: 244, endPoint x: 675, endPoint y: 261, distance: 435.1
click at [675, 261] on h1 "Découvrez les pouvoirs insoupçonnés de la nacre pour votre bien-être" at bounding box center [602, 256] width 801 height 24
copy h1 "Découvrez les pouvoirs insoupçonnés de la nacre pour votre bien-être"
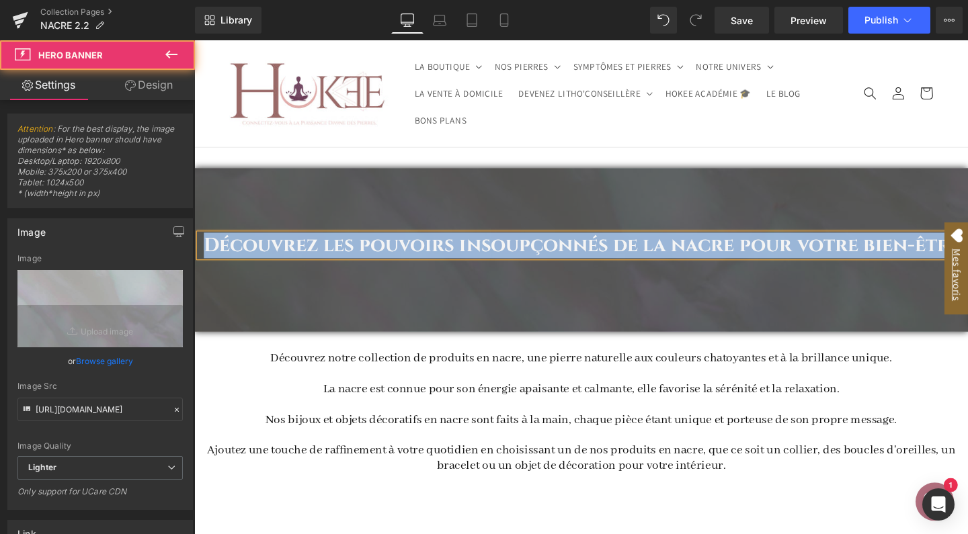
click at [292, 203] on div "Découvrez les pouvoirs insoupçonnés de la nacre pour votre bien-être Heading" at bounding box center [600, 261] width 813 height 172
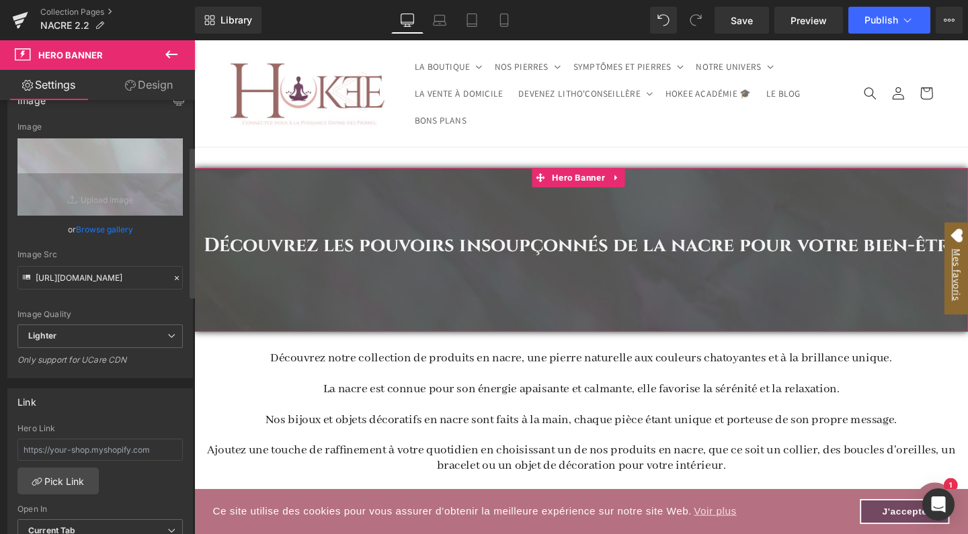
scroll to position [133, 0]
click at [83, 281] on input "[URL][DOMAIN_NAME]" at bounding box center [99, 277] width 165 height 24
